Goal: Task Accomplishment & Management: Use online tool/utility

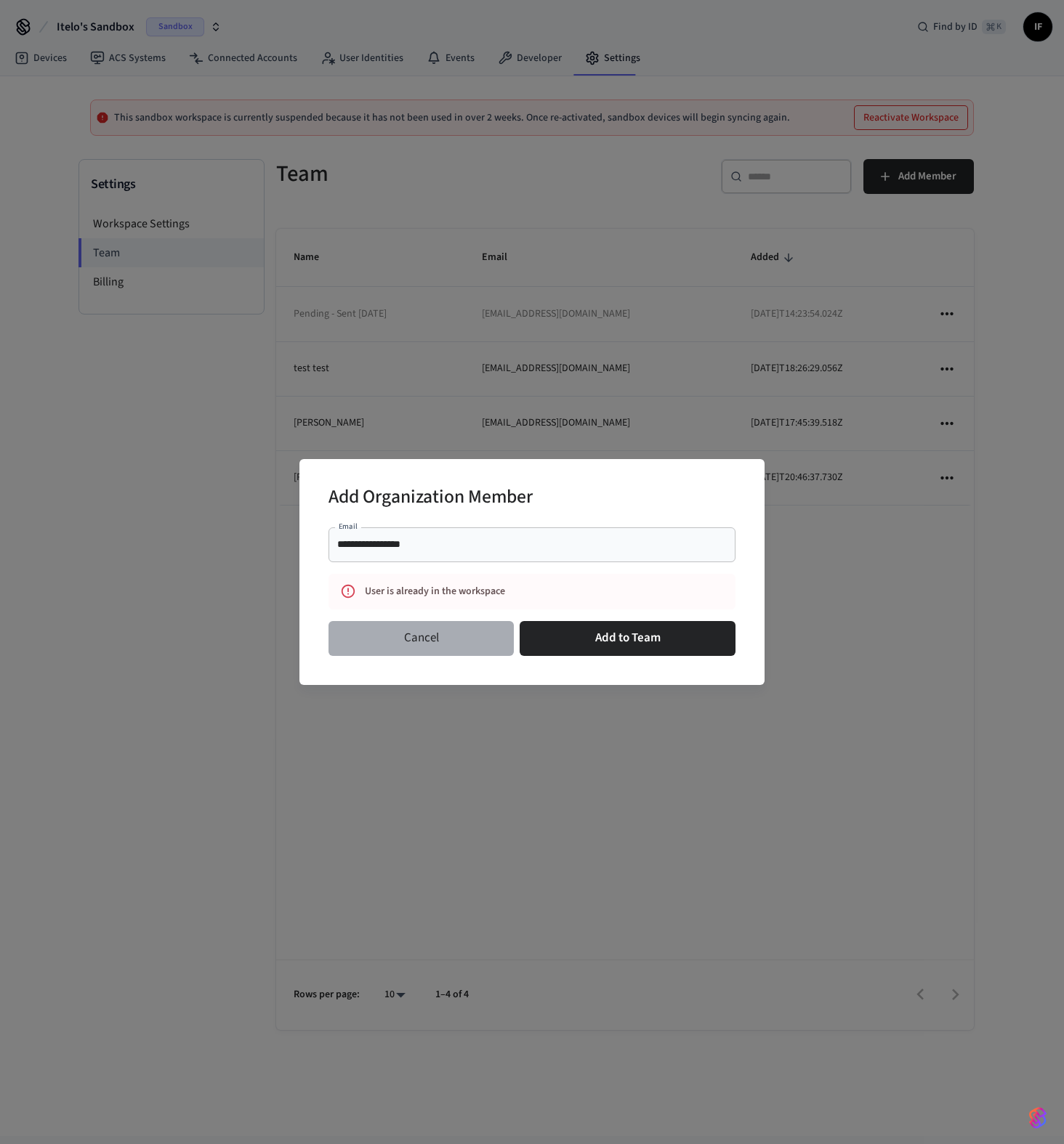
click at [358, 622] on button "Cancel" at bounding box center [421, 638] width 185 height 35
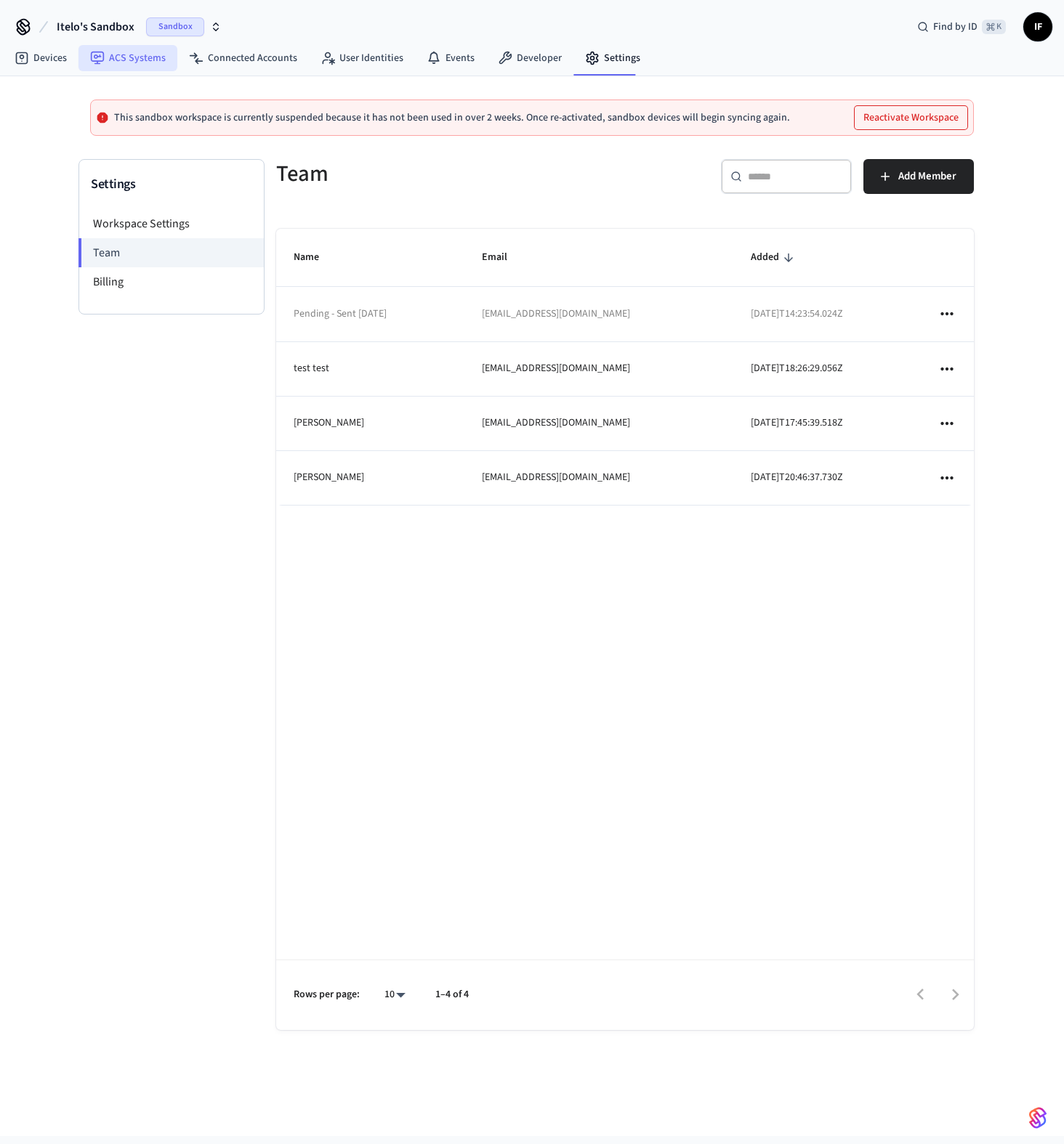
click at [157, 57] on link "ACS Systems" at bounding box center [128, 58] width 99 height 26
click at [217, 32] on icon "button" at bounding box center [216, 27] width 12 height 12
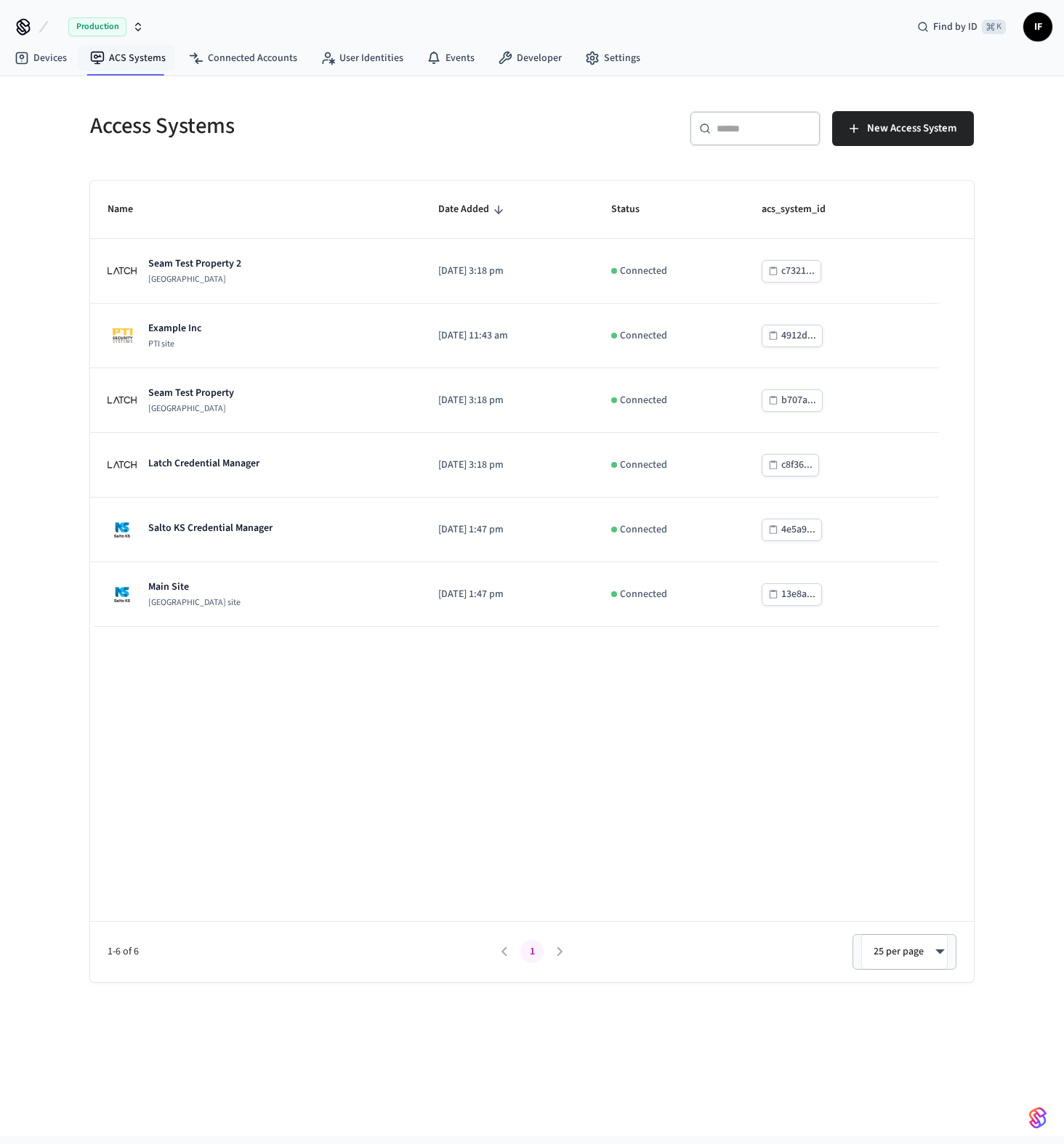
click at [142, 31] on button "Production" at bounding box center [100, 27] width 96 height 31
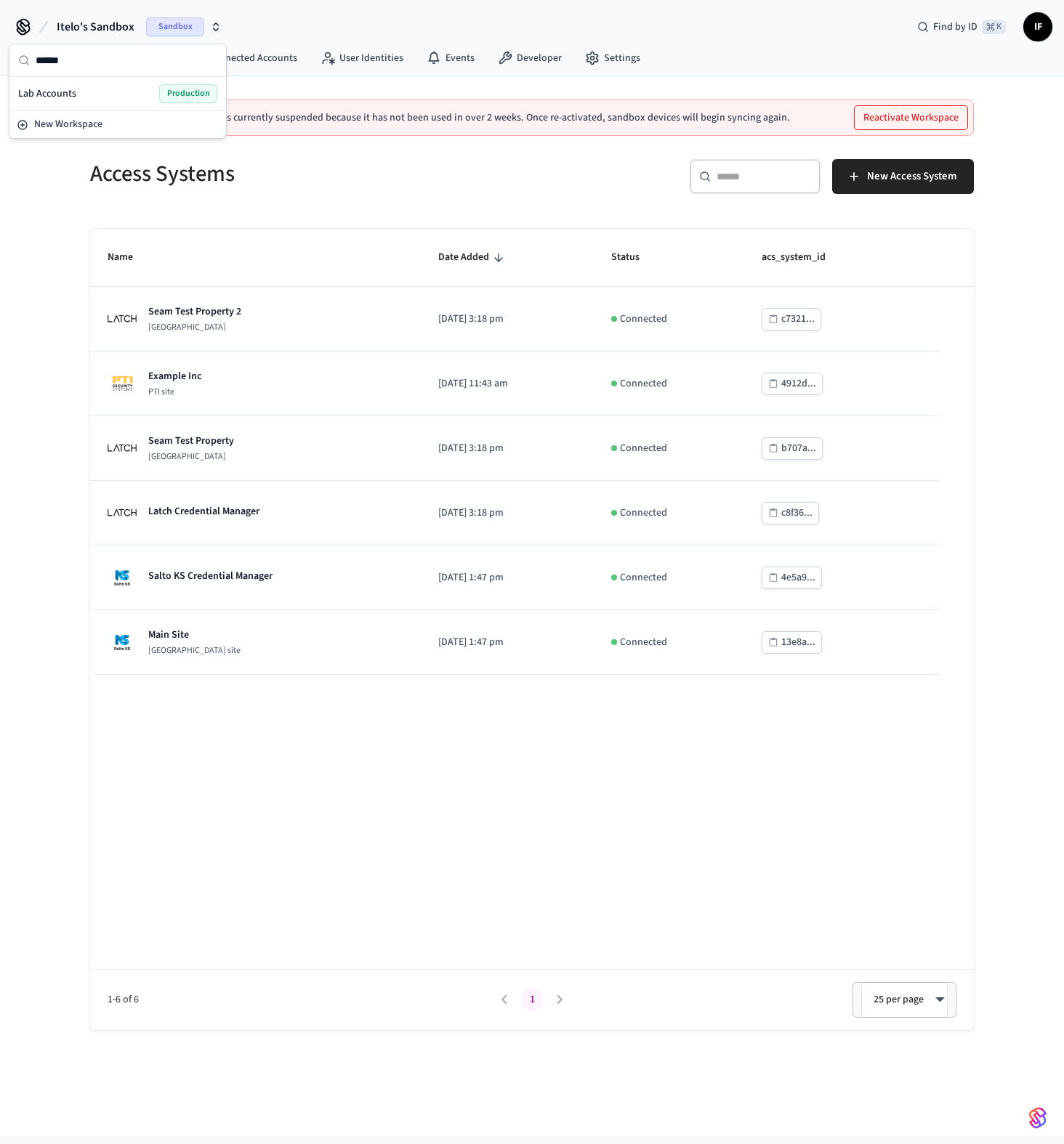
type input "******"
click at [125, 90] on div "Lab Accounts Production" at bounding box center [117, 94] width 199 height 19
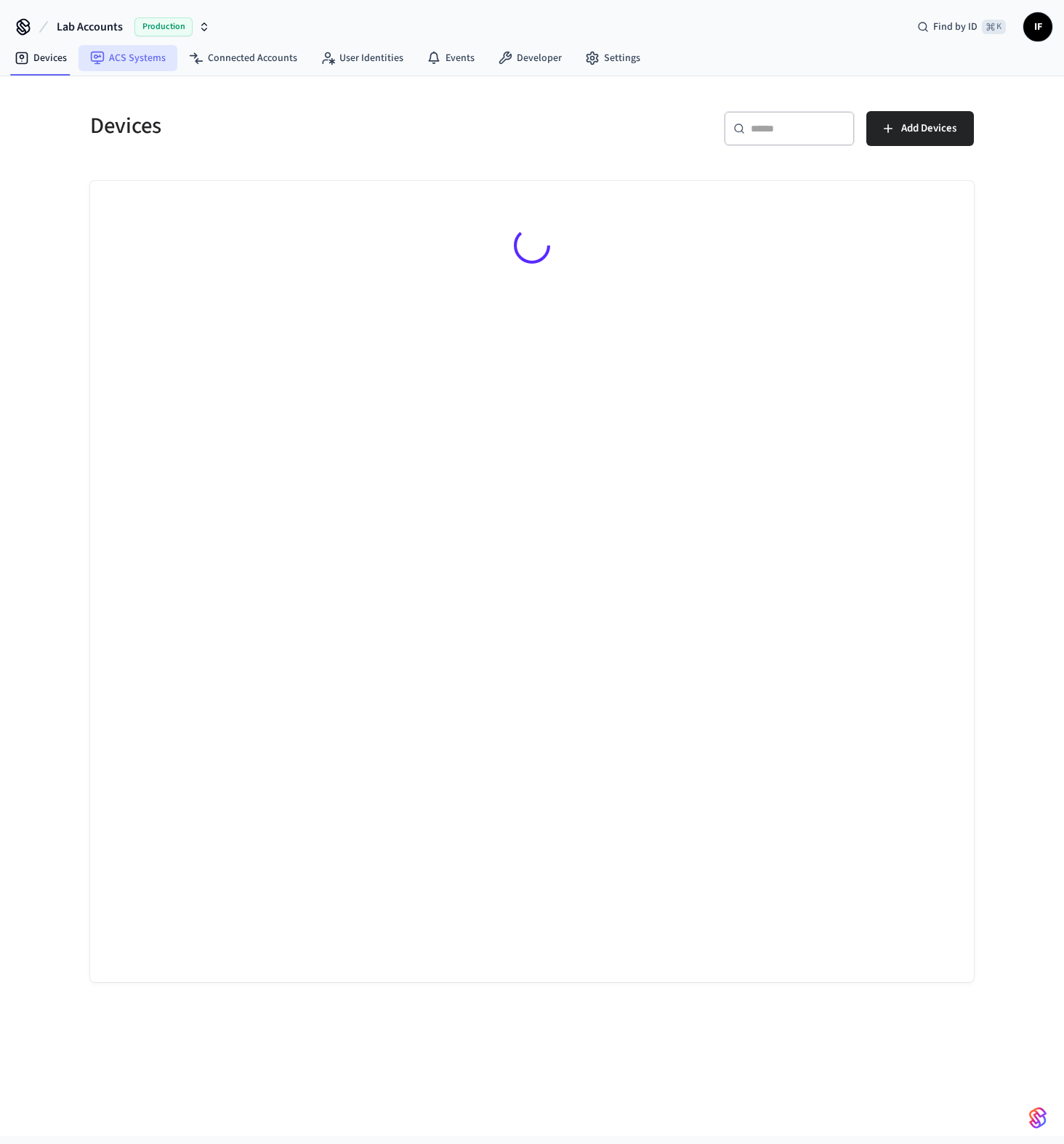
click at [157, 69] on link "ACS Systems" at bounding box center [128, 58] width 99 height 26
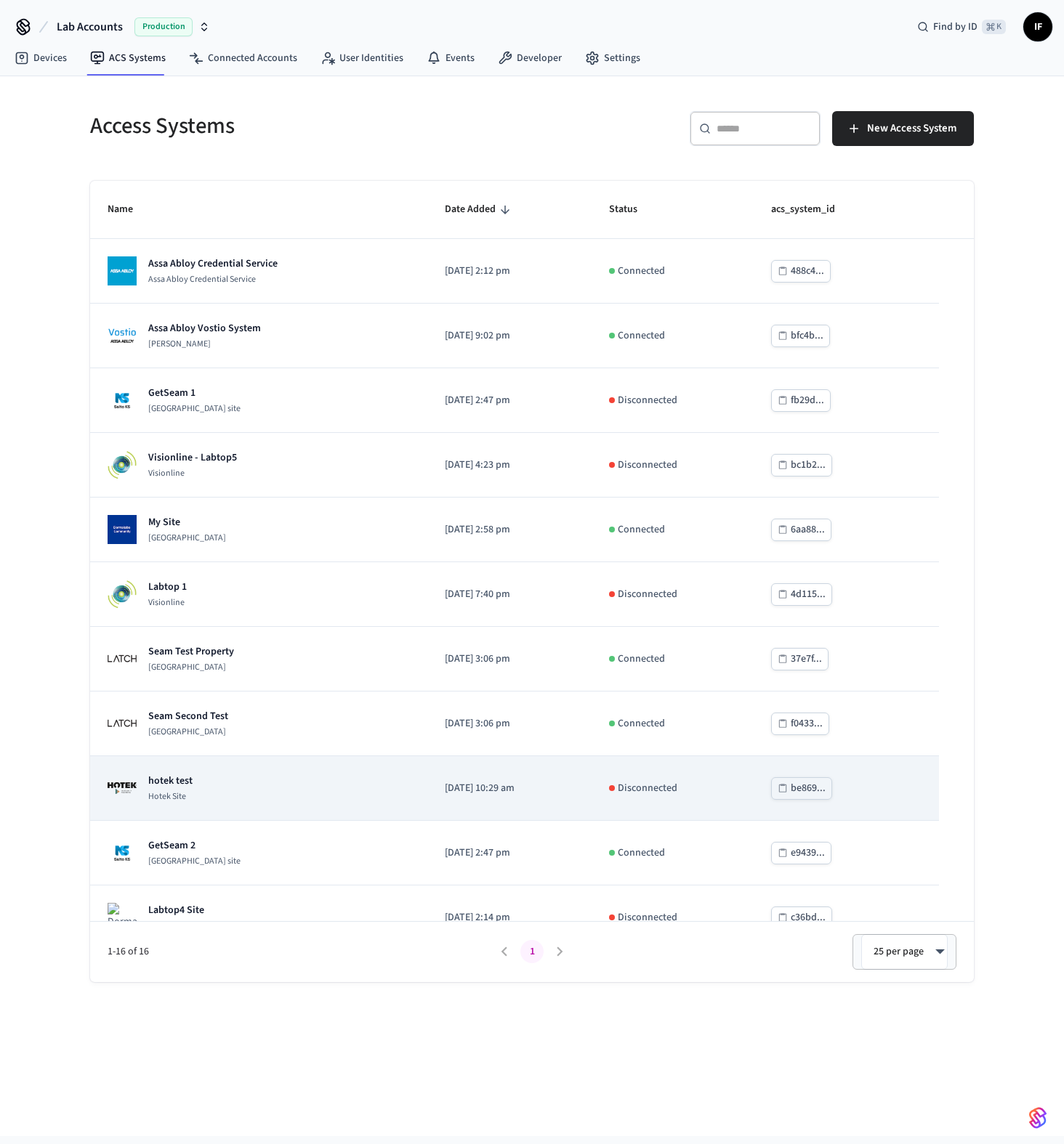
click at [360, 772] on td "hotek test Hotek Site" at bounding box center [258, 789] width 337 height 65
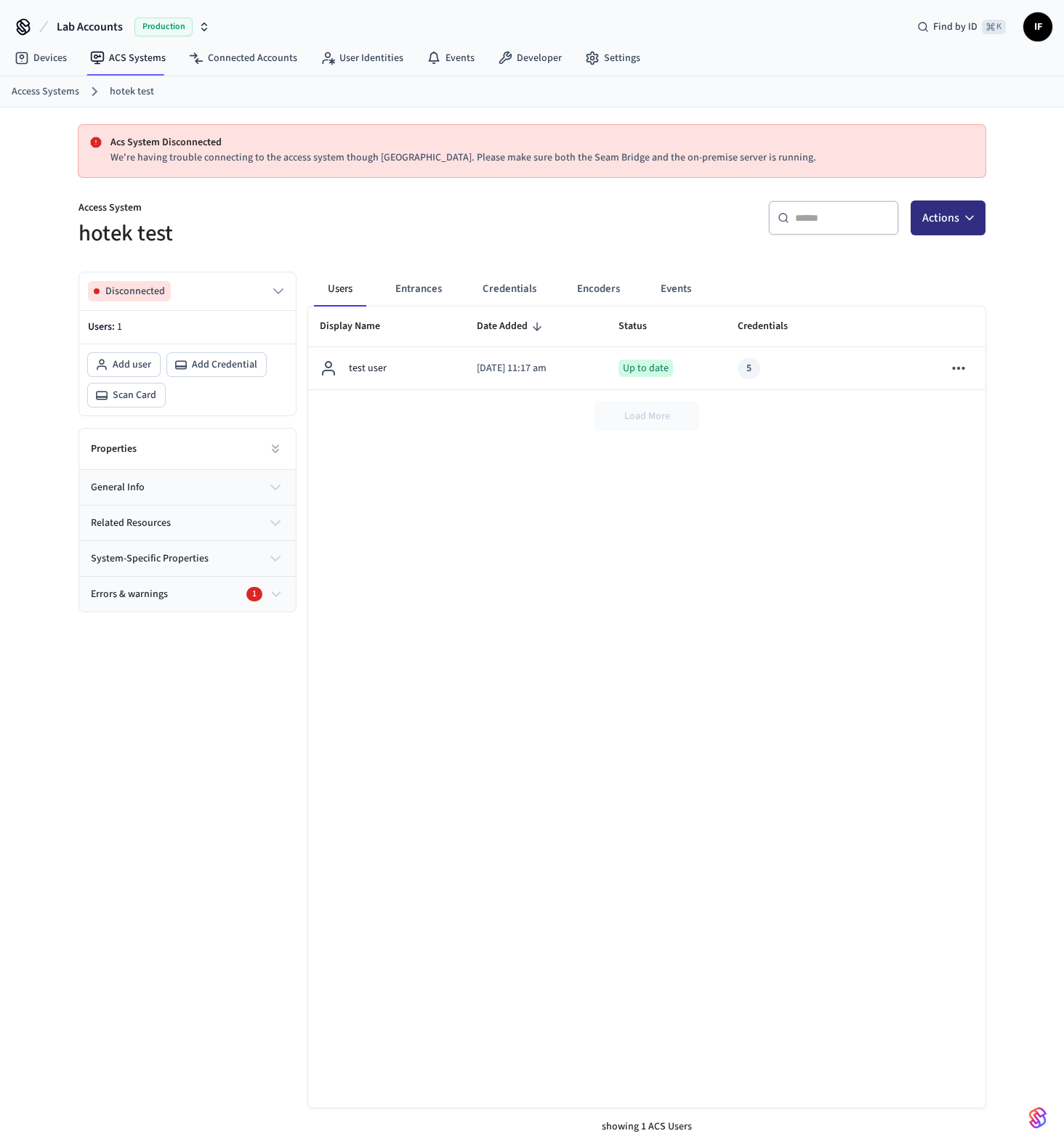
click at [958, 213] on button "Actions" at bounding box center [948, 217] width 75 height 35
click at [892, 272] on div "Add credential" at bounding box center [904, 277] width 156 height 23
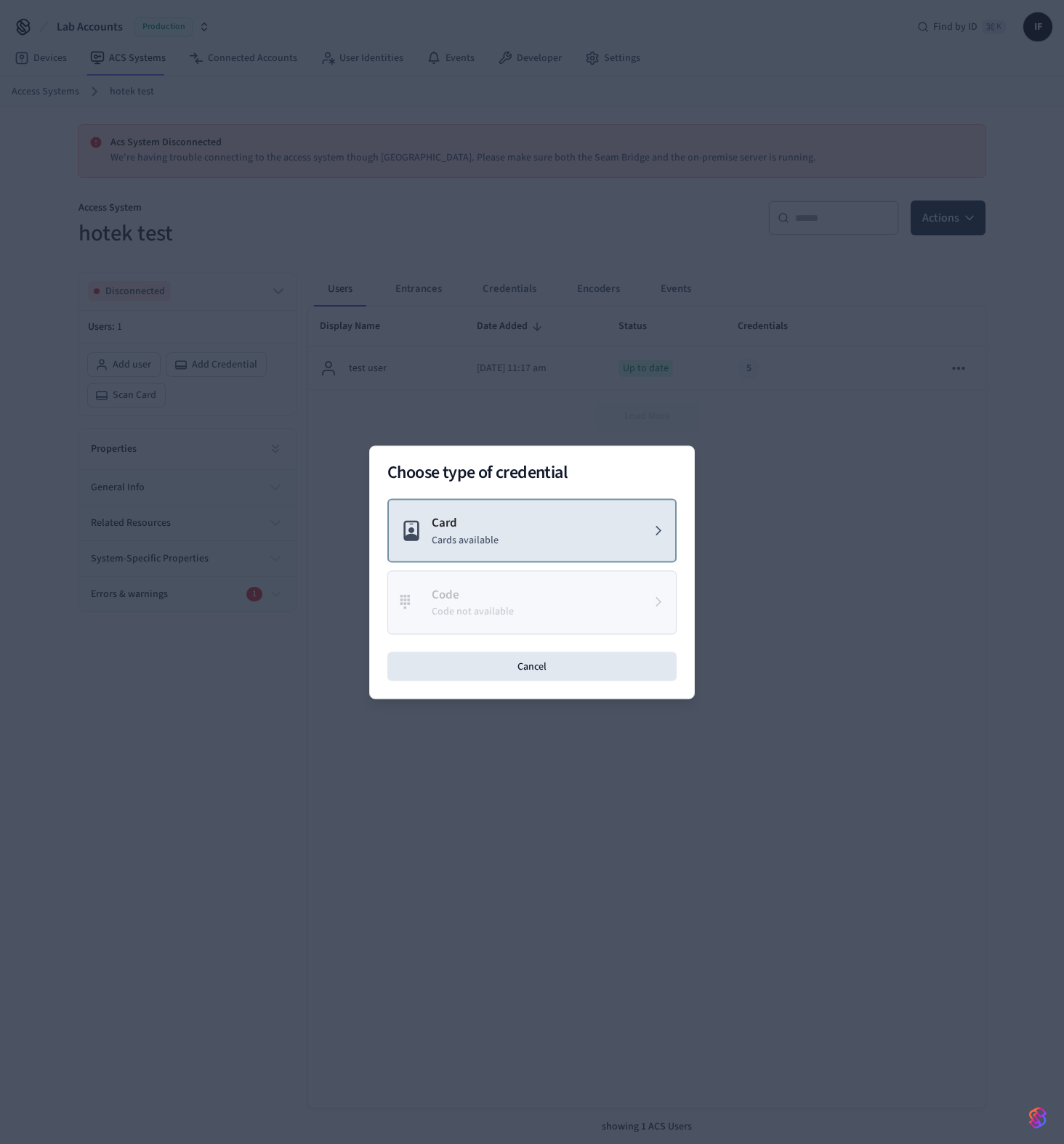
click at [540, 535] on button "Card Cards available" at bounding box center [532, 531] width 289 height 65
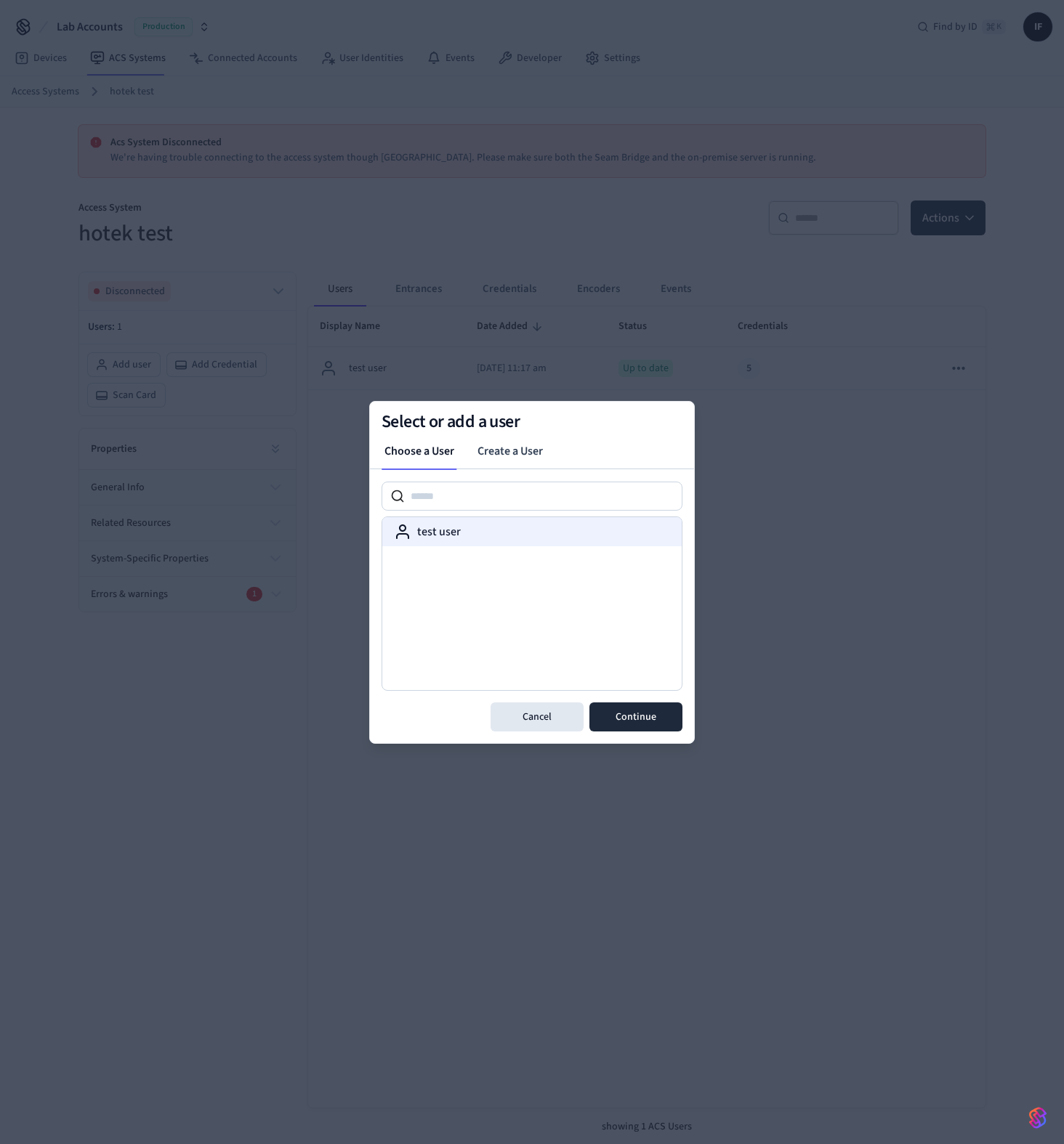
click at [505, 532] on div "test user" at bounding box center [532, 532] width 276 height 18
click at [644, 701] on div "test user" at bounding box center [532, 586] width 301 height 233
click at [643, 708] on button "Continue" at bounding box center [635, 717] width 93 height 29
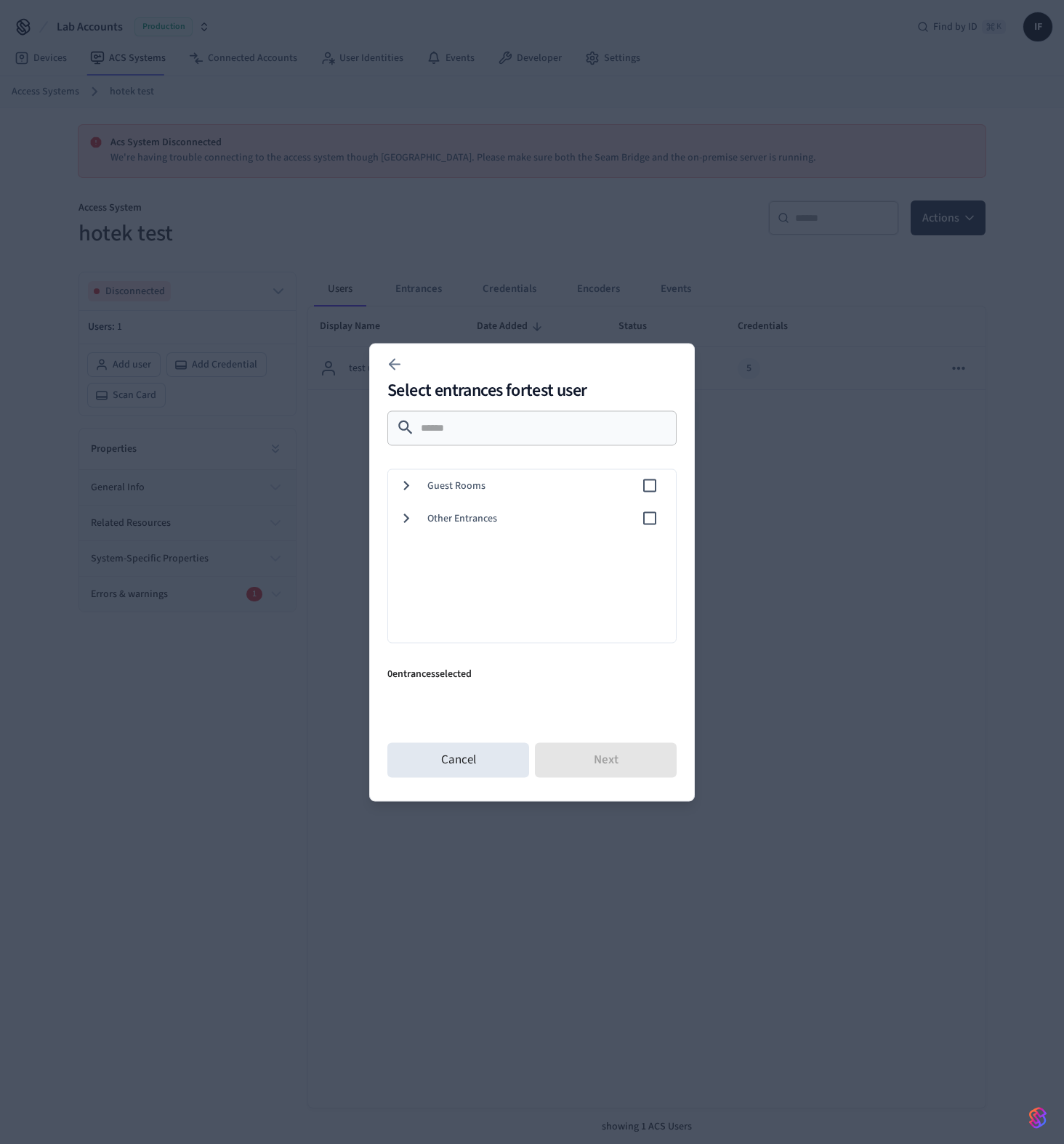
click at [477, 482] on span "Guest Rooms" at bounding box center [534, 485] width 214 height 15
click at [491, 513] on span "0001" at bounding box center [559, 518] width 209 height 15
click at [490, 545] on span "0002" at bounding box center [559, 551] width 209 height 15
click at [596, 760] on button "Next" at bounding box center [605, 759] width 142 height 35
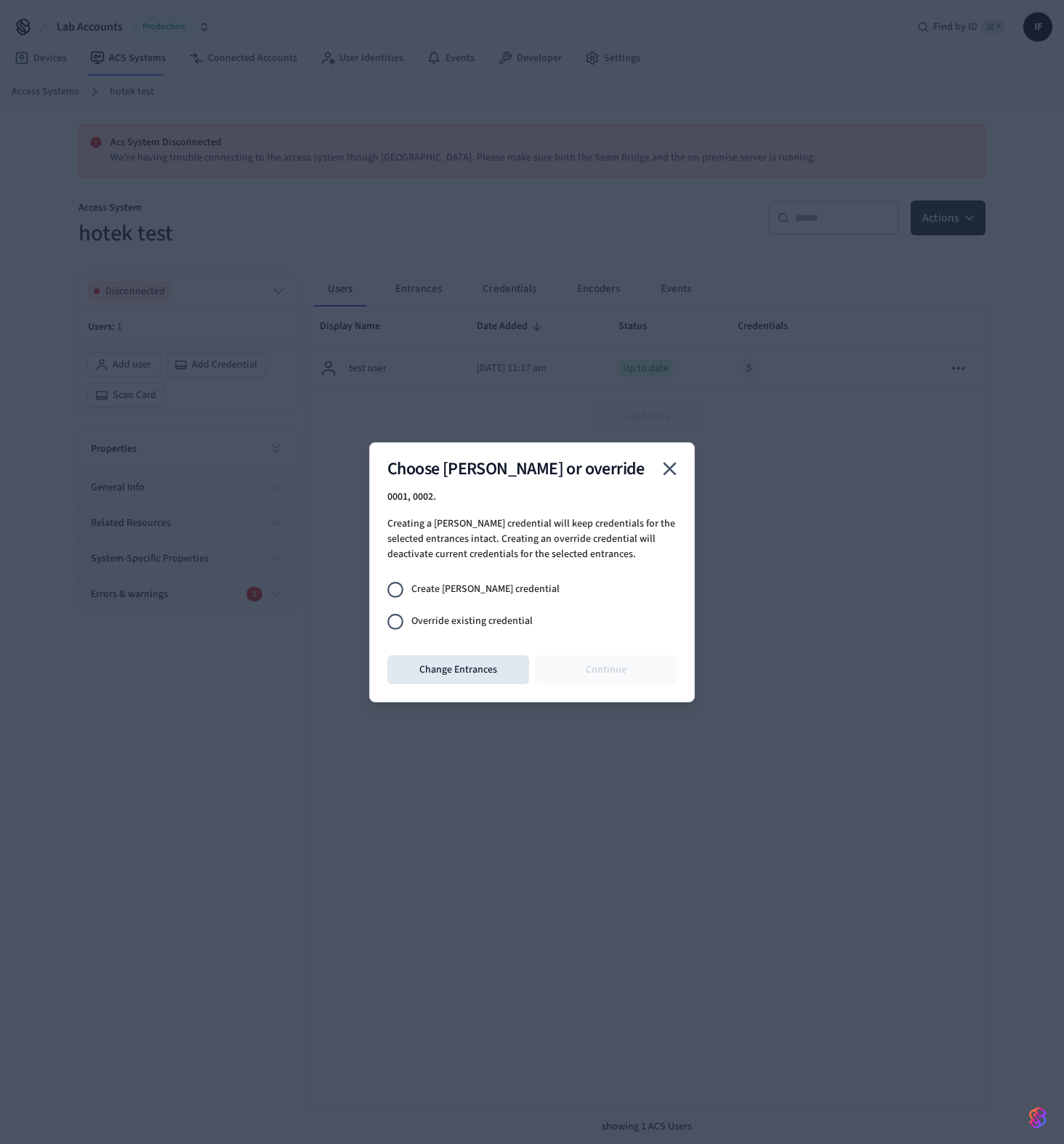
click at [485, 622] on span "Override existing credential" at bounding box center [471, 621] width 121 height 15
click at [580, 655] on div "Choose joiner or override 0001, 0002 . Creating a joiner credential will keep c…" at bounding box center [532, 572] width 325 height 260
click at [588, 670] on button "Continue" at bounding box center [605, 670] width 142 height 29
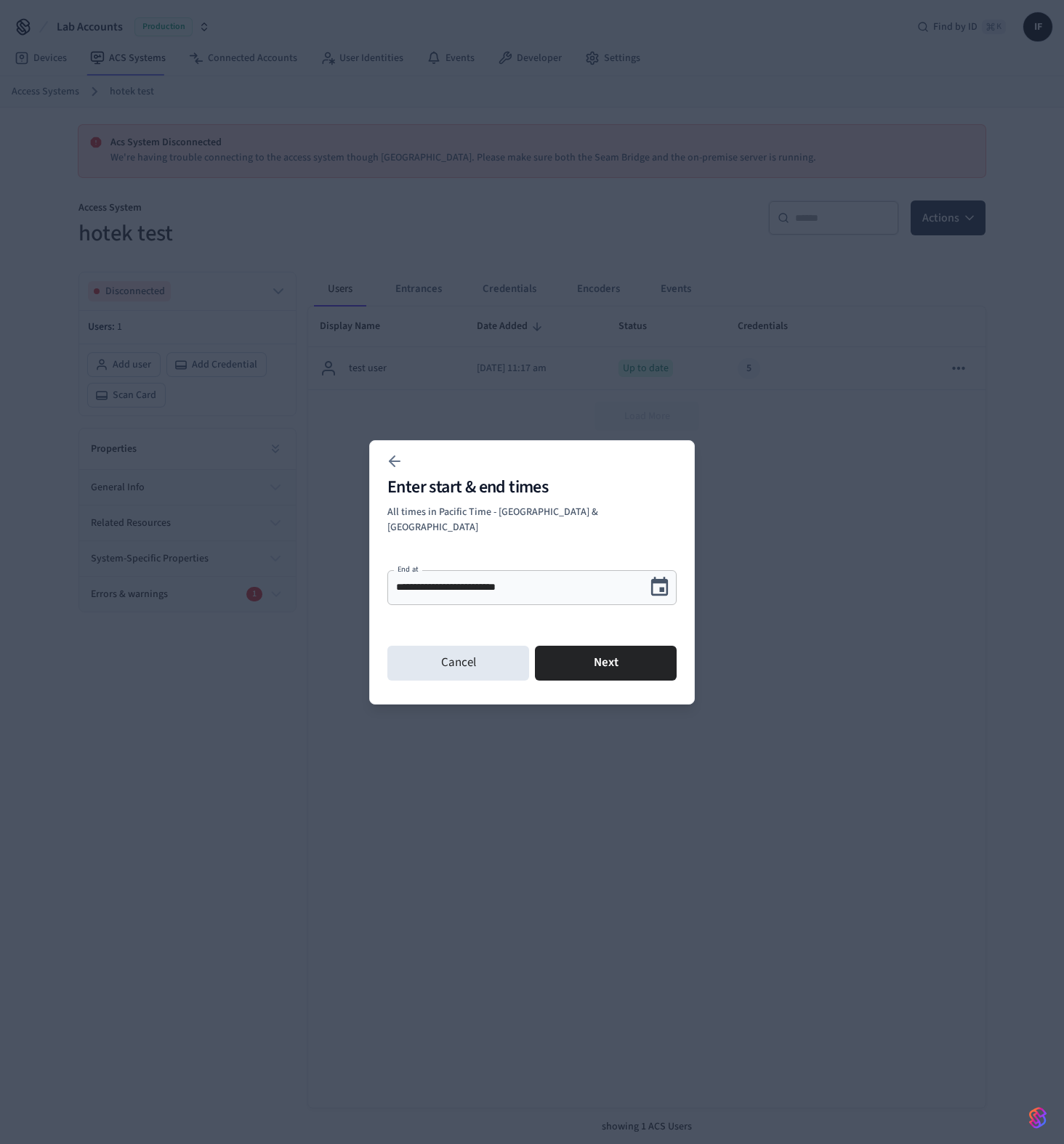
click at [493, 612] on div "**********" at bounding box center [532, 596] width 289 height 64
click at [479, 653] on button "Cancel" at bounding box center [457, 663] width 142 height 35
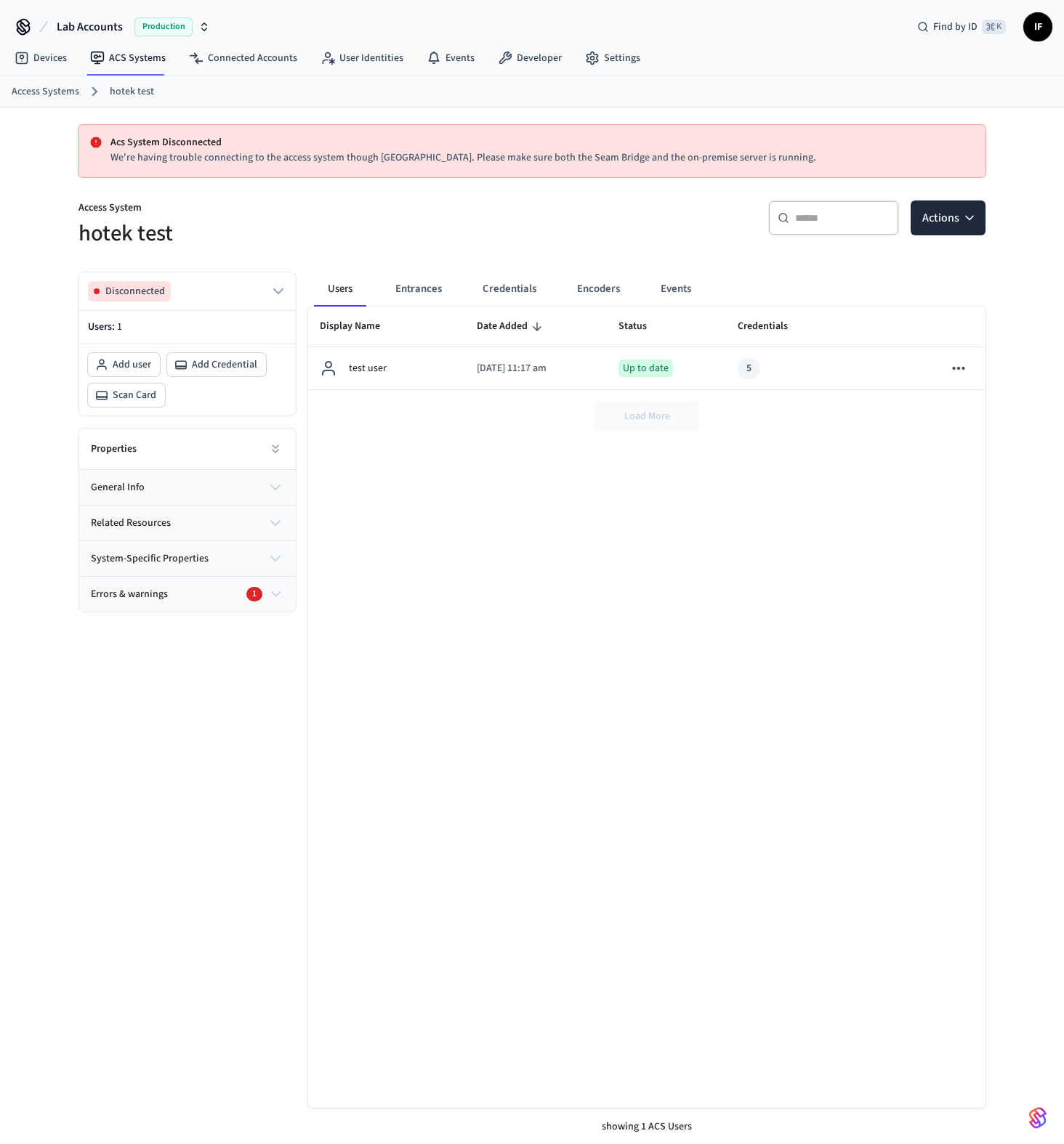
click at [471, 706] on div "Display Name Date Added Status Credentials Errors And Warnings test user 2025/0…" at bounding box center [647, 707] width 677 height 801
click at [961, 226] on button "Actions" at bounding box center [948, 217] width 75 height 35
click at [919, 281] on div "Add credential" at bounding box center [904, 277] width 156 height 23
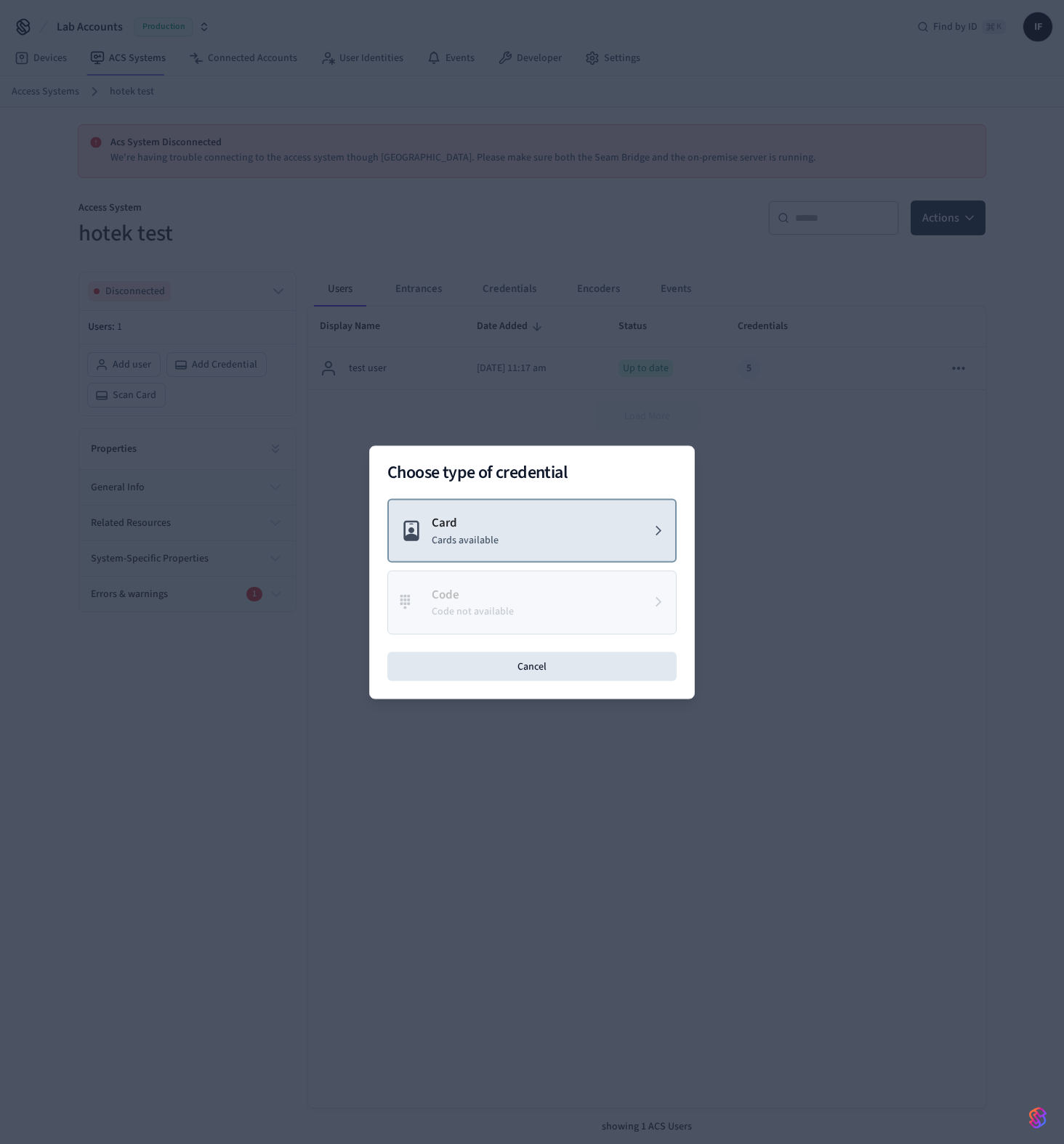
click at [526, 535] on button "Card Cards available" at bounding box center [532, 531] width 289 height 65
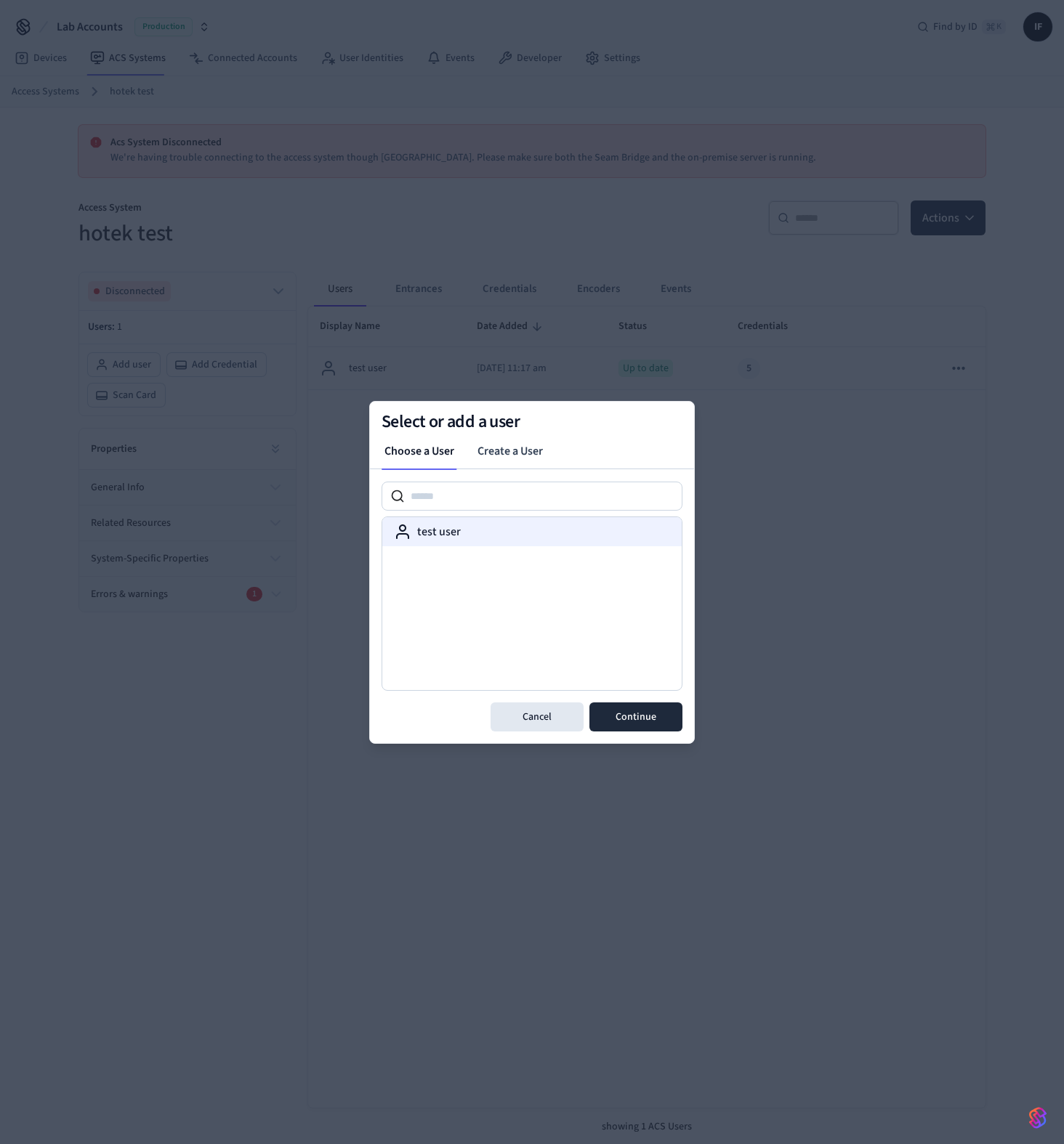
click at [545, 538] on div "test user" at bounding box center [532, 532] width 276 height 18
click at [625, 714] on button "Continue" at bounding box center [635, 717] width 93 height 29
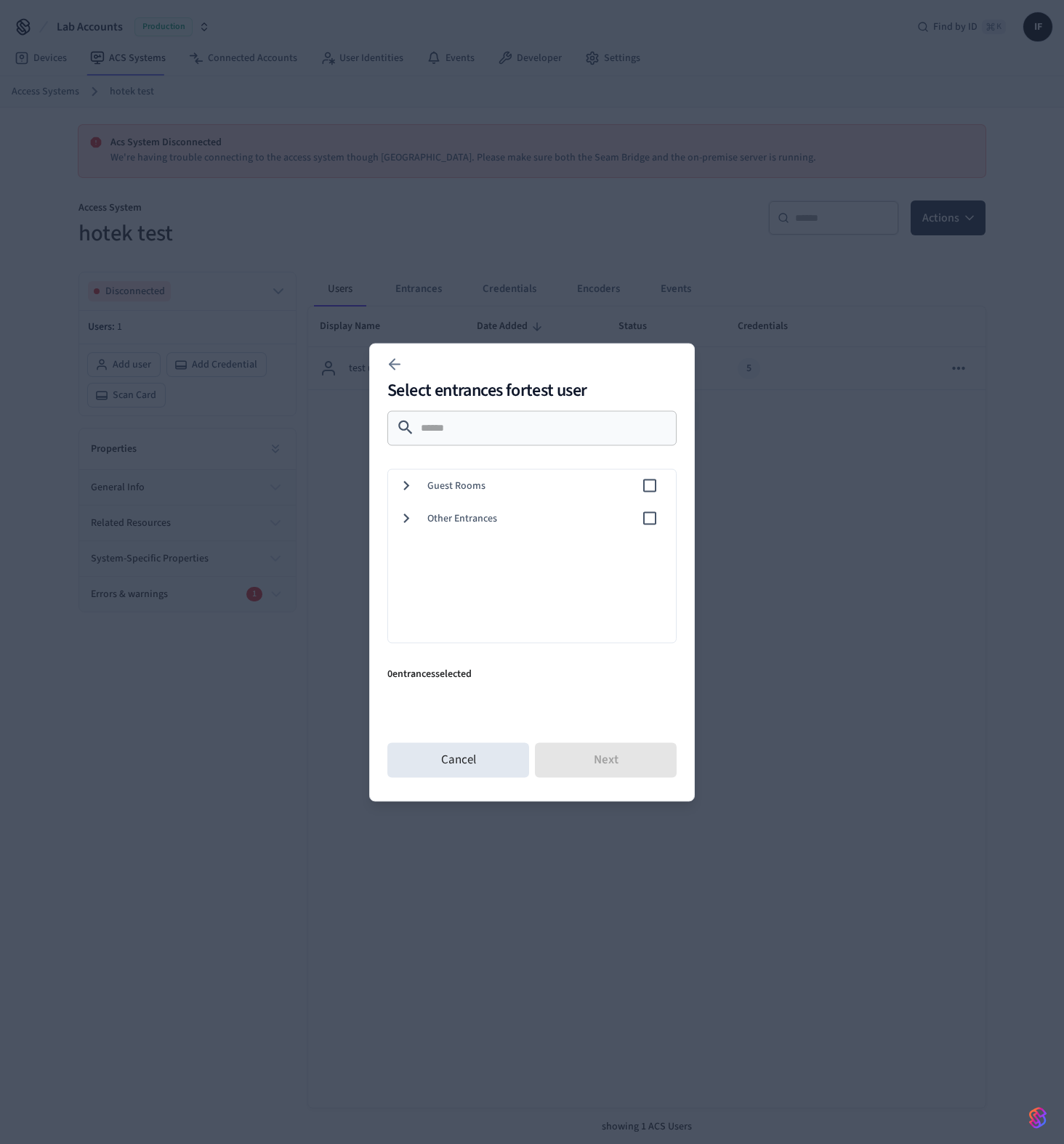
click at [534, 482] on span "Guest Rooms" at bounding box center [534, 485] width 214 height 15
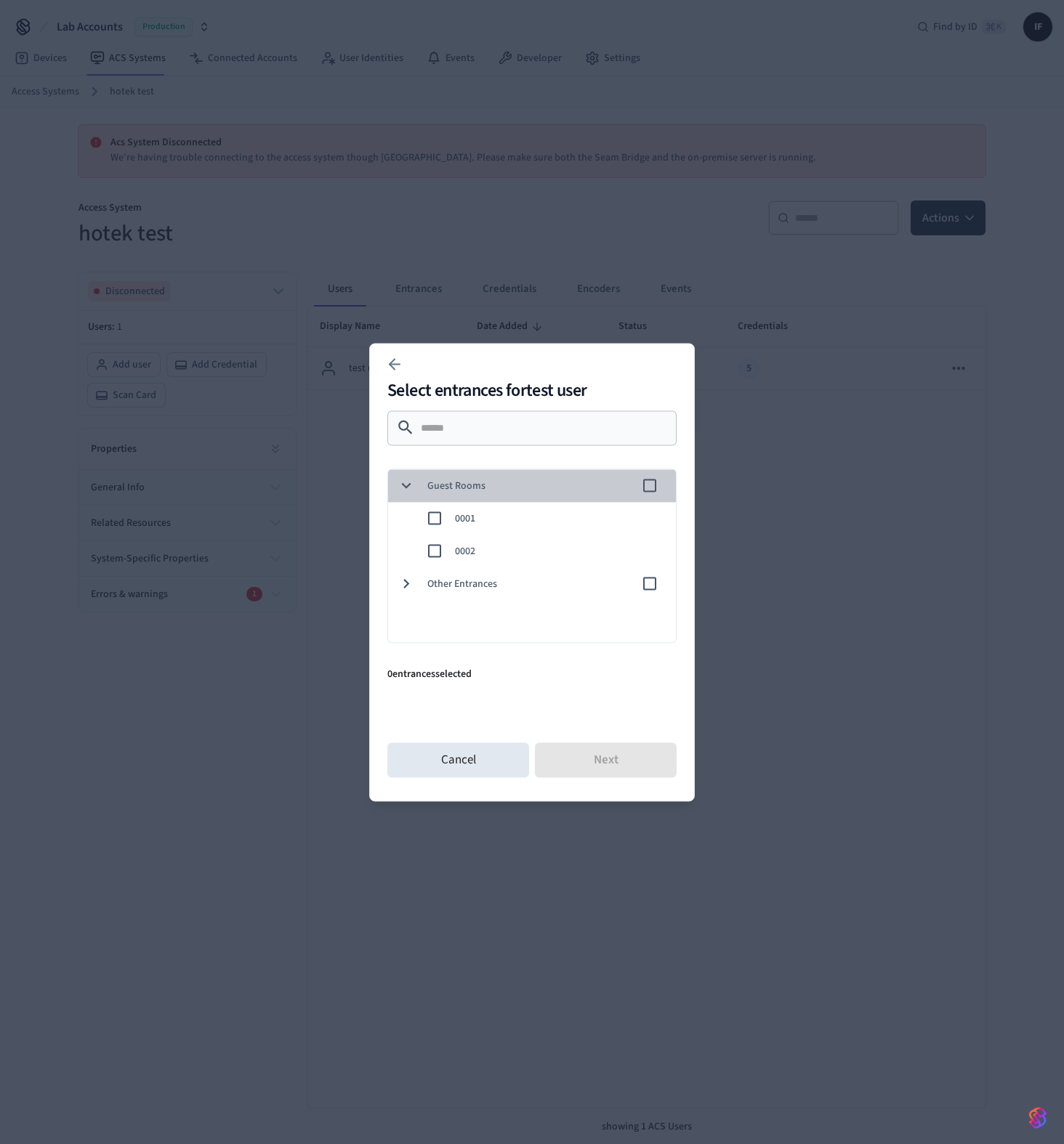
click at [640, 485] on div "Guest Rooms" at bounding box center [529, 485] width 294 height 33
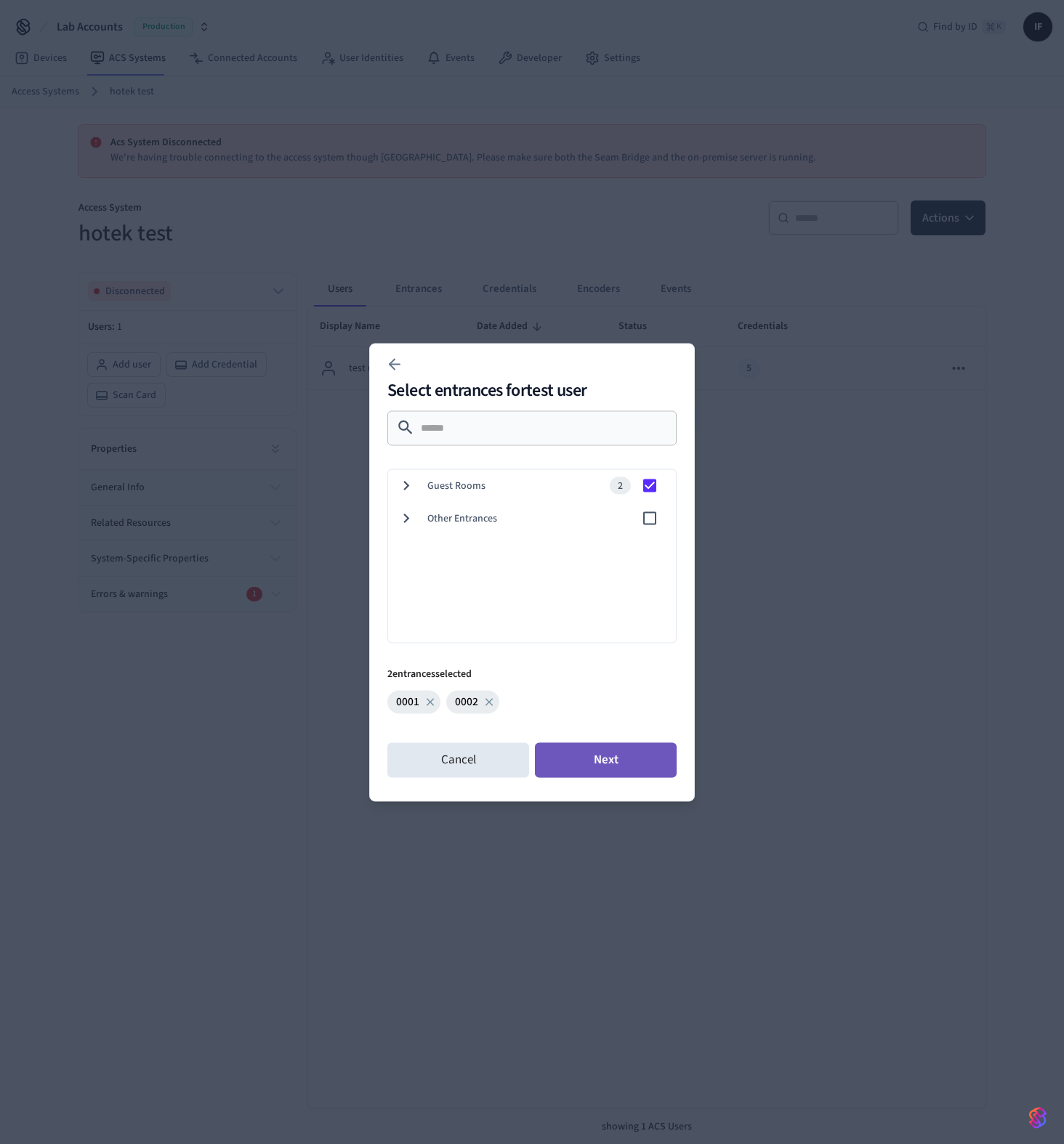
click at [608, 760] on button "Next" at bounding box center [605, 759] width 142 height 35
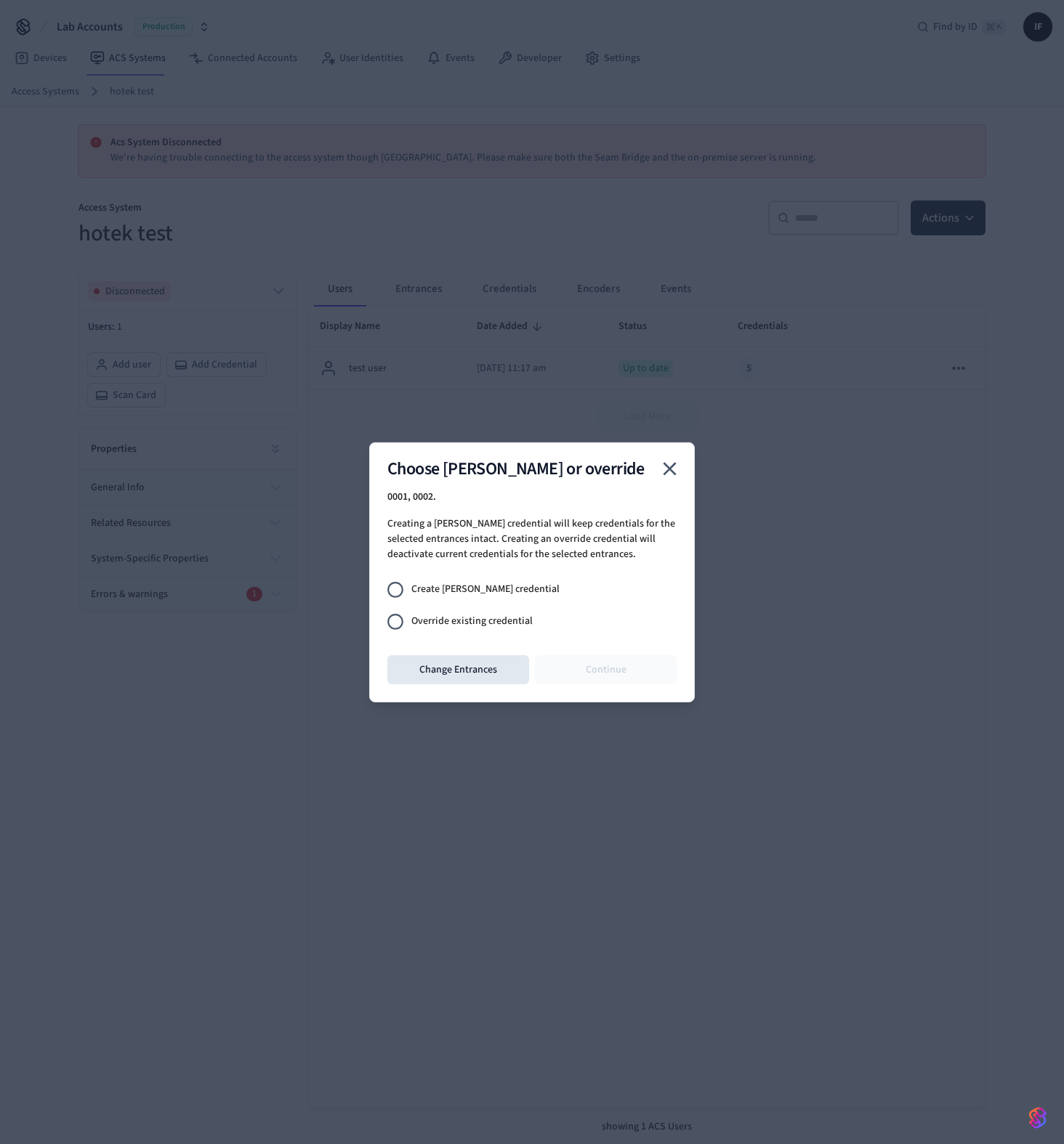
click at [496, 625] on span "Override existing credential" at bounding box center [471, 621] width 121 height 15
click at [576, 682] on button "Continue" at bounding box center [605, 670] width 142 height 29
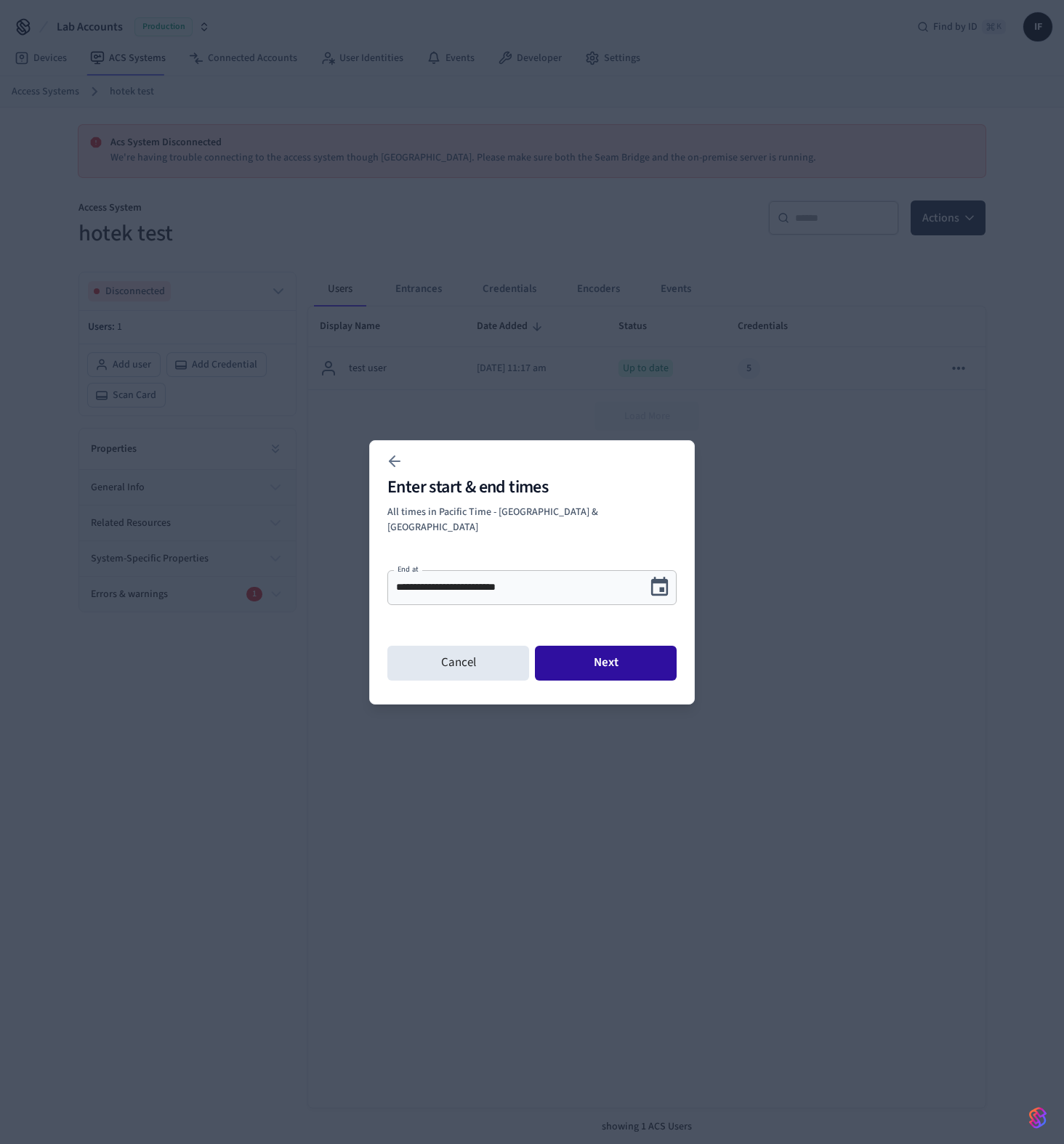
click at [590, 653] on button "Next" at bounding box center [605, 663] width 142 height 35
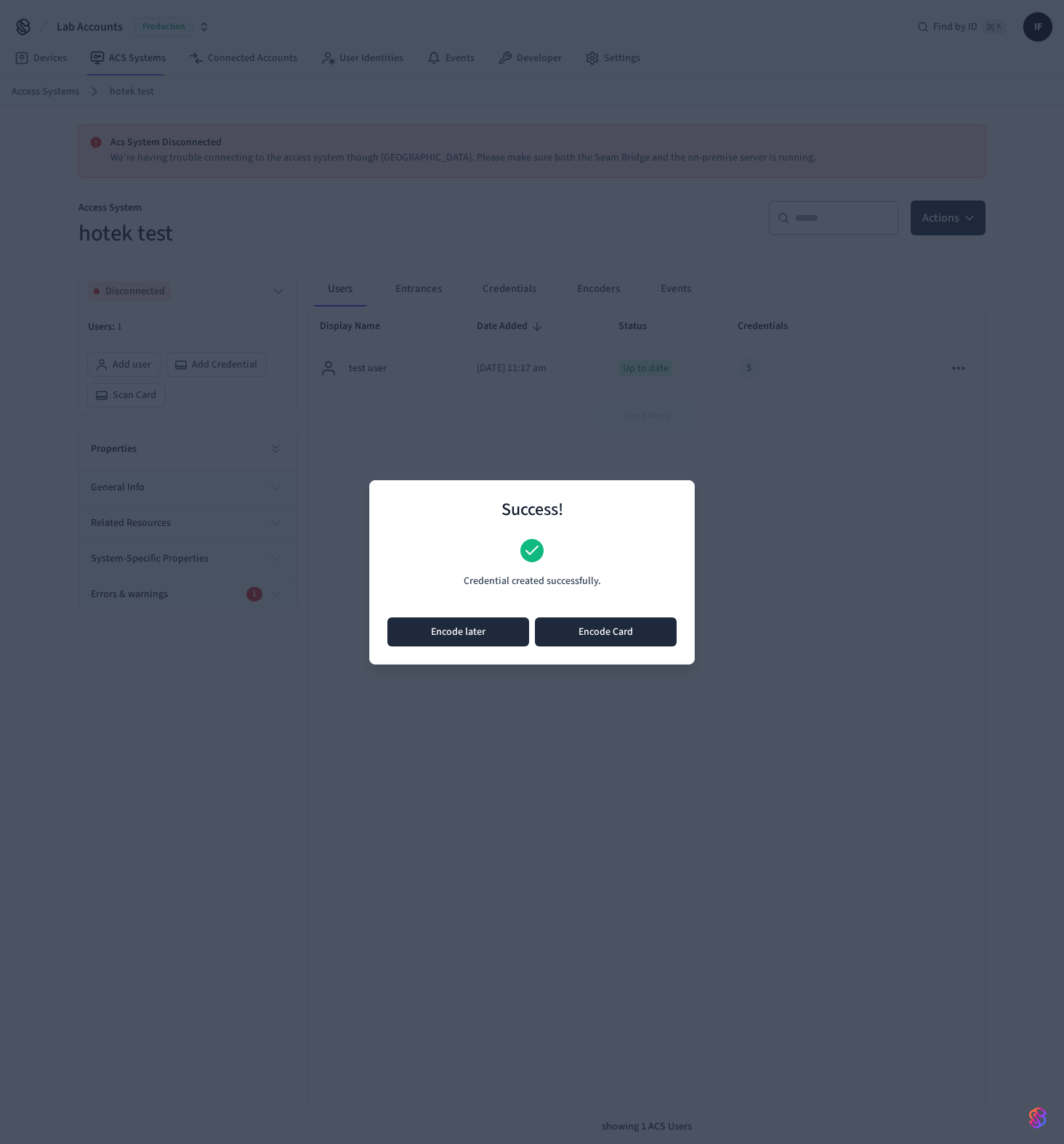
click at [494, 637] on button "Encode later" at bounding box center [457, 632] width 142 height 29
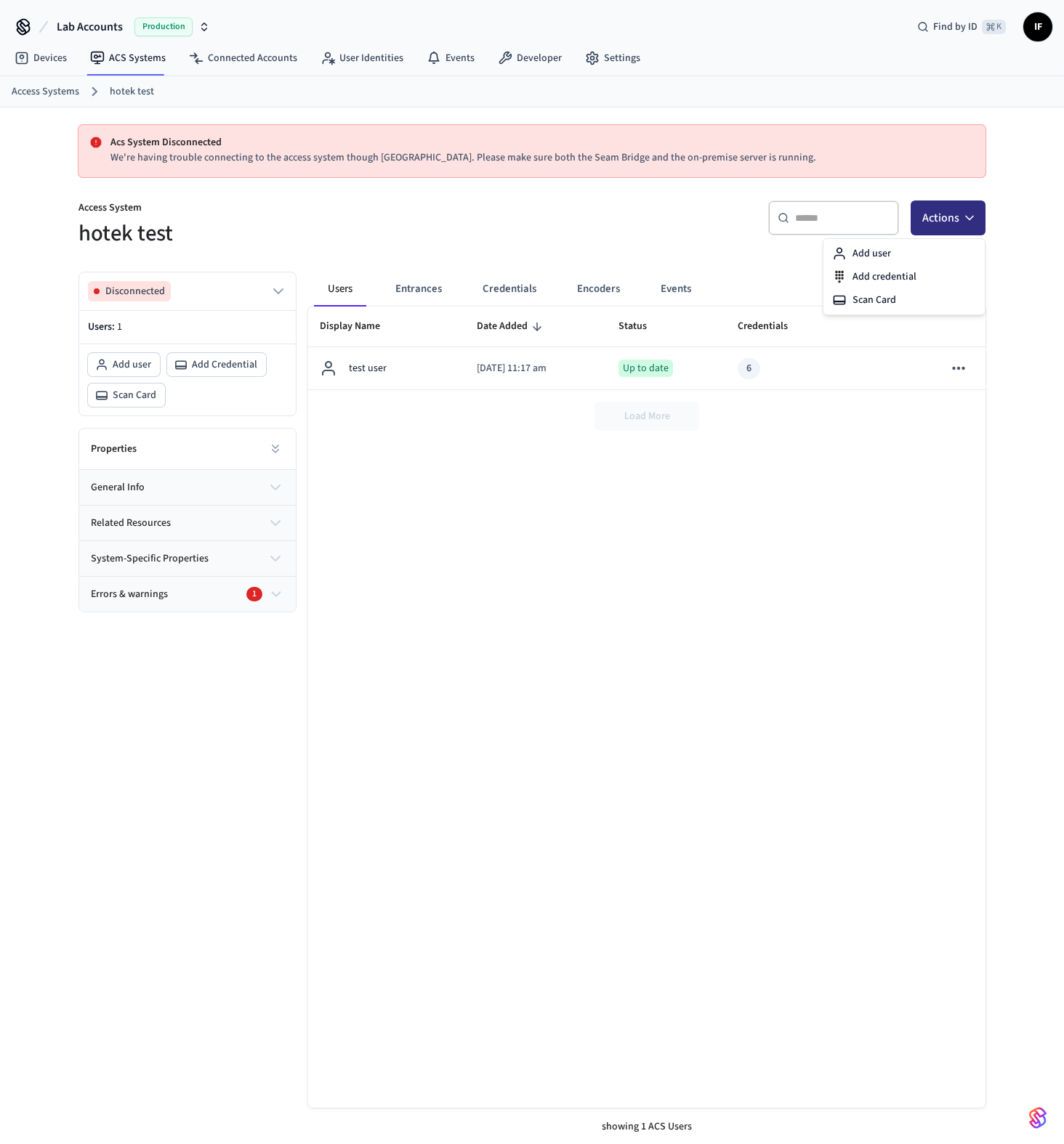
click at [965, 226] on button "Actions" at bounding box center [948, 217] width 75 height 35
click at [911, 297] on div "Scan Card" at bounding box center [904, 300] width 156 height 23
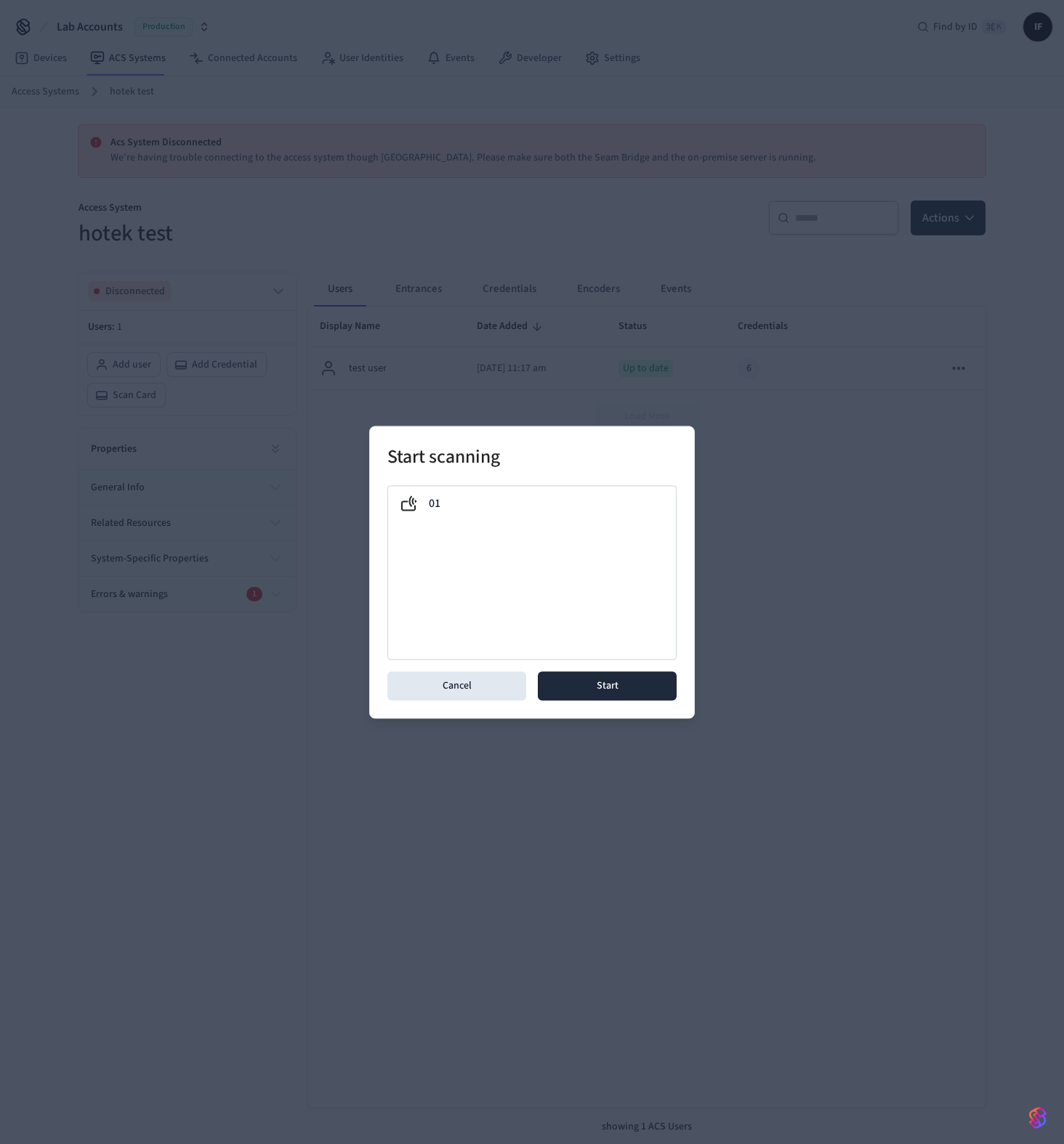
click at [811, 335] on div at bounding box center [532, 572] width 1064 height 1144
click at [463, 693] on button "Cancel" at bounding box center [456, 686] width 139 height 29
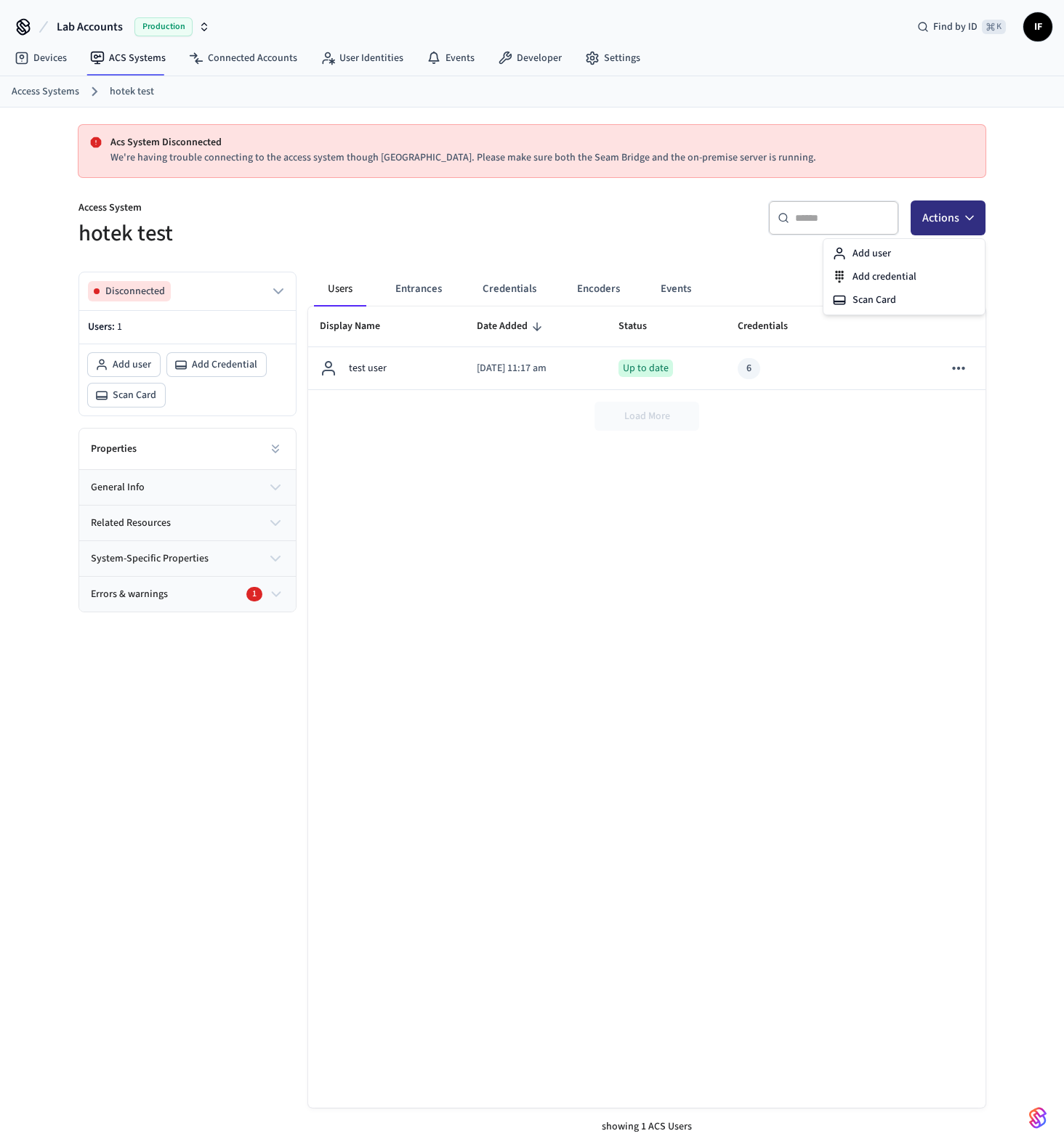
click at [967, 224] on icon "button" at bounding box center [969, 218] width 15 height 15
click at [931, 273] on div "Add credential" at bounding box center [904, 277] width 156 height 23
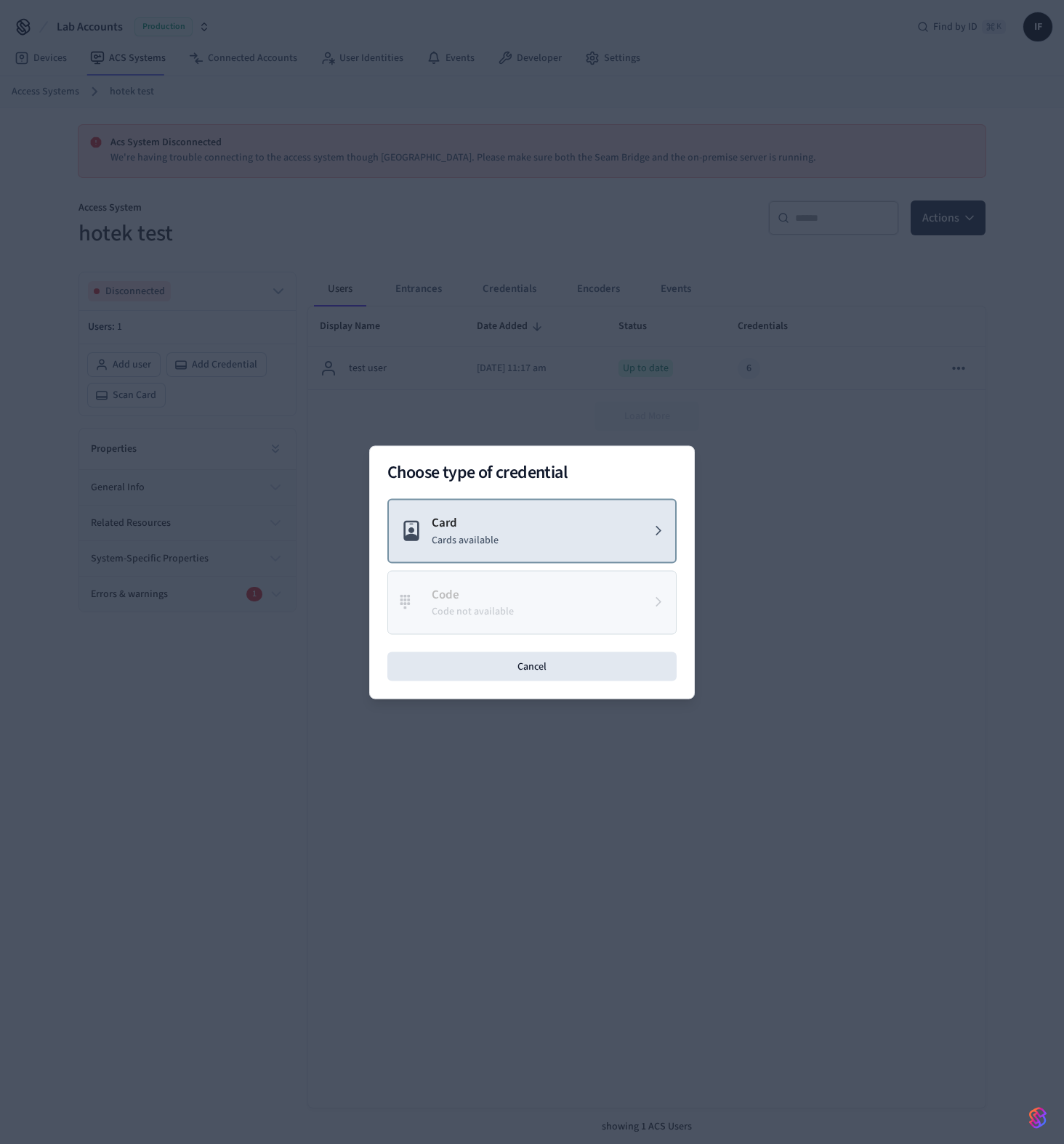
click at [559, 532] on button "Card Cards available" at bounding box center [532, 531] width 289 height 65
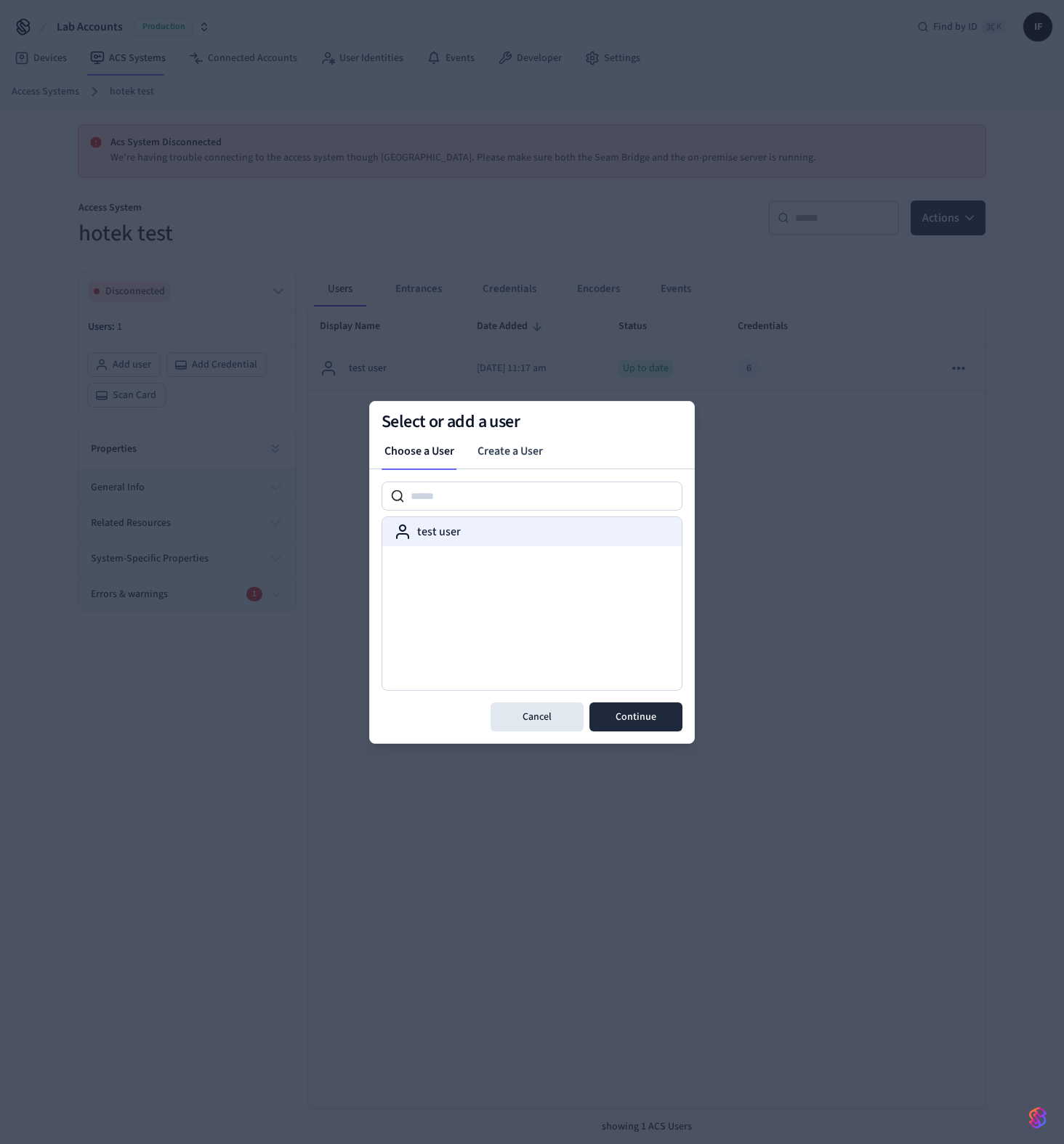
click at [511, 533] on div "test user" at bounding box center [532, 532] width 276 height 18
click at [609, 703] on button "Continue" at bounding box center [635, 717] width 93 height 29
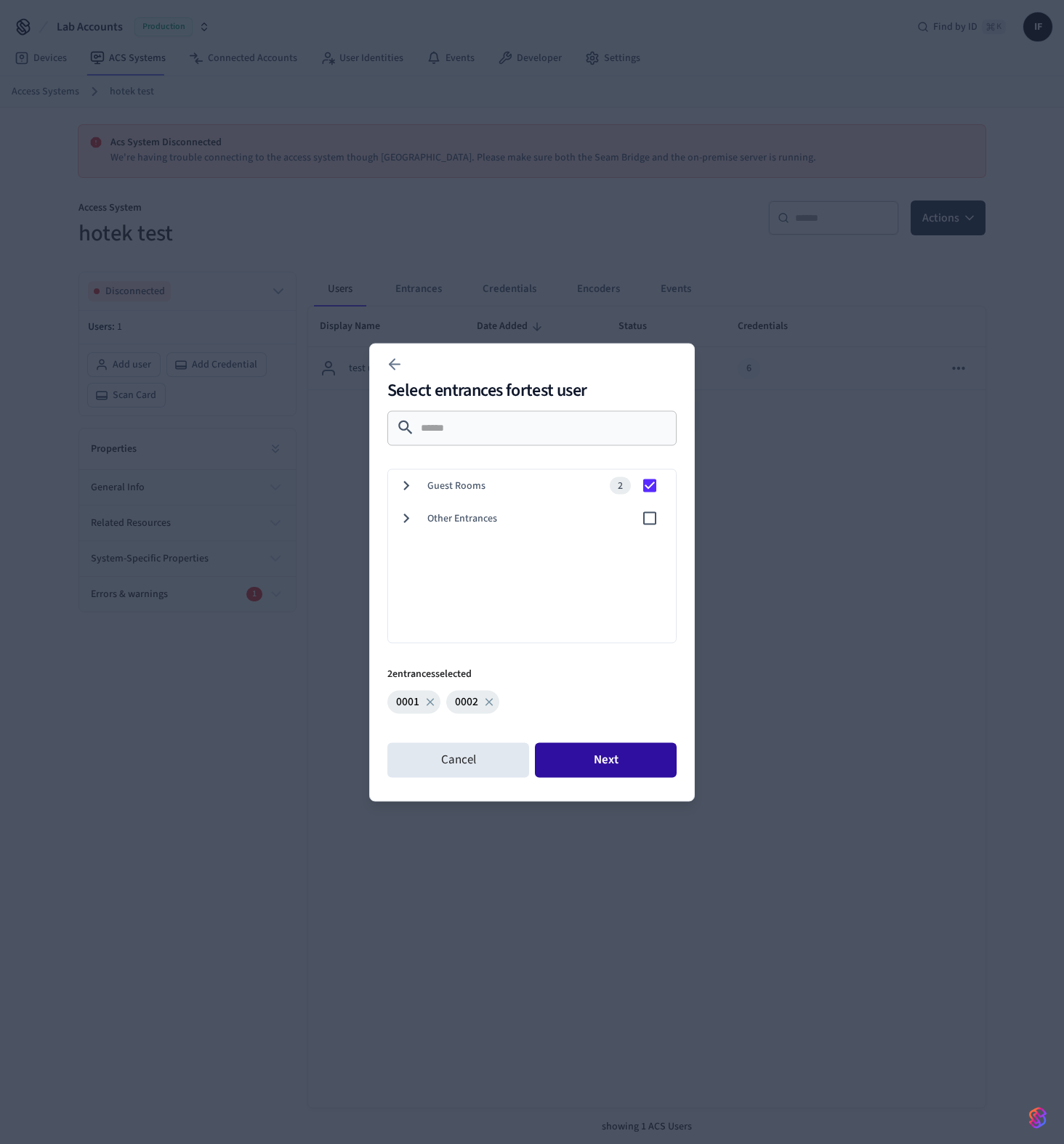
click at [614, 770] on button "Next" at bounding box center [605, 759] width 142 height 35
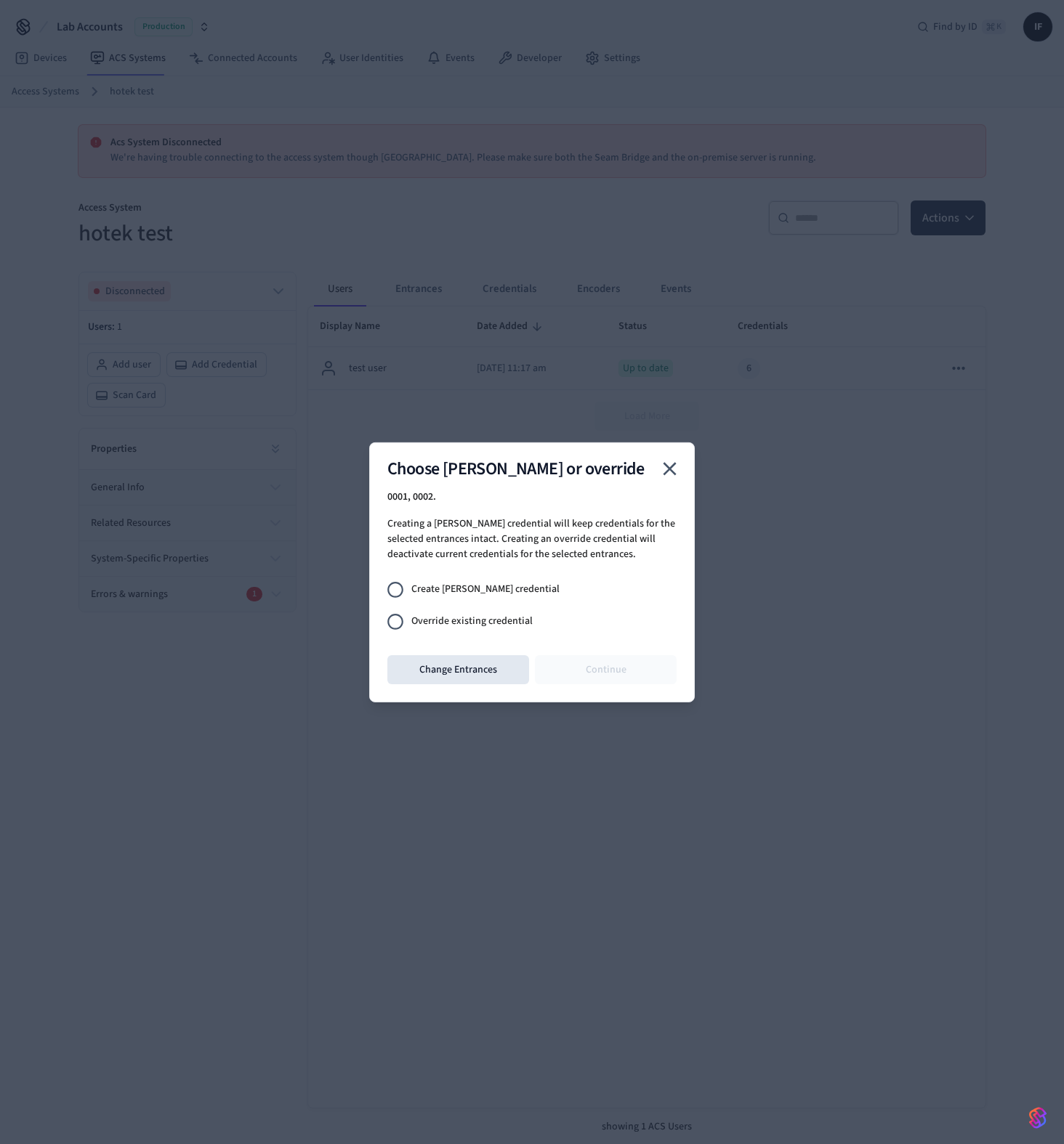
click at [499, 621] on span "Override existing credential" at bounding box center [471, 621] width 121 height 15
click at [563, 673] on button "Continue" at bounding box center [605, 670] width 142 height 29
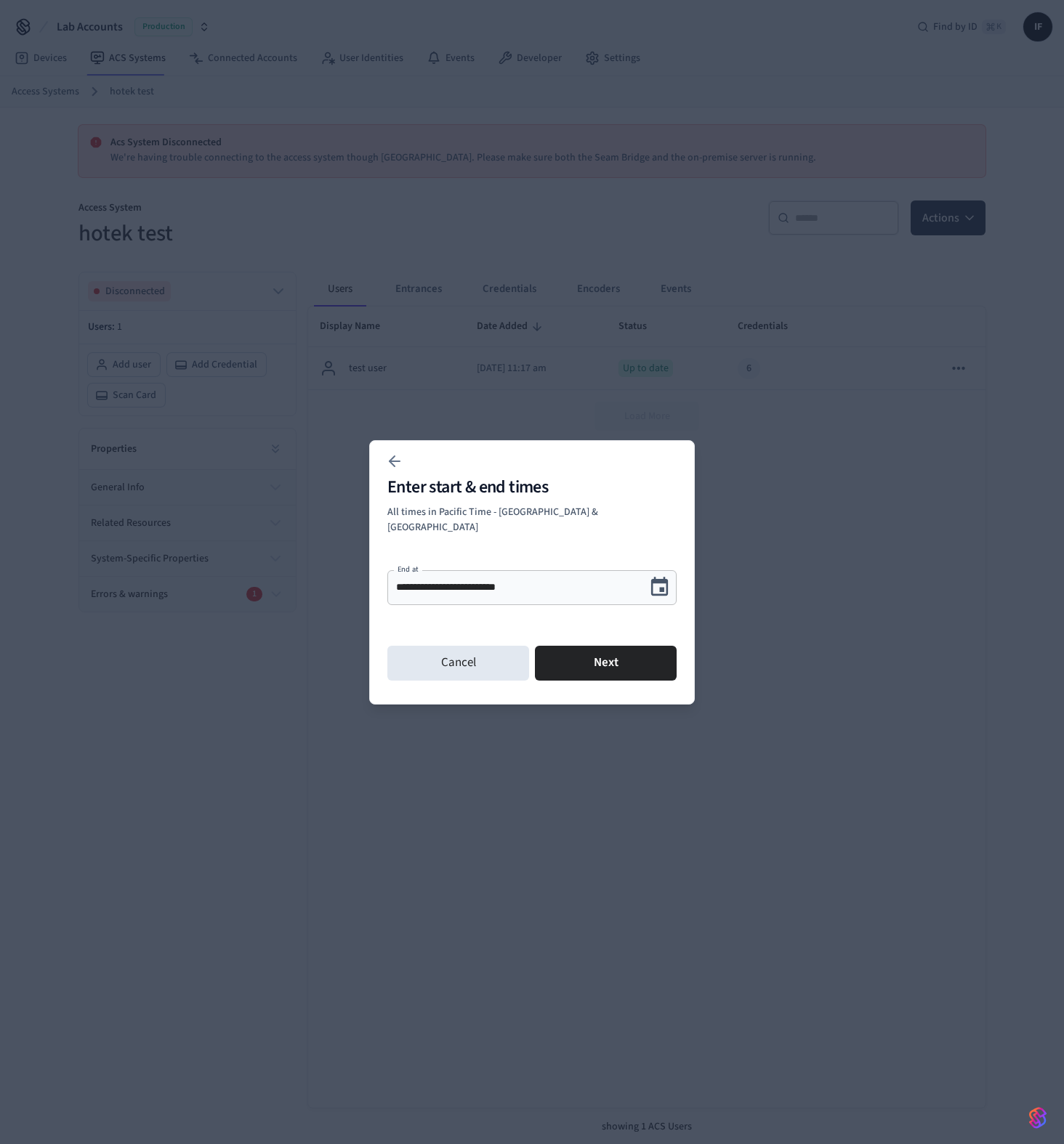
click at [123, 703] on div at bounding box center [532, 572] width 1064 height 1144
